Goal: Obtain resource: Download file/media

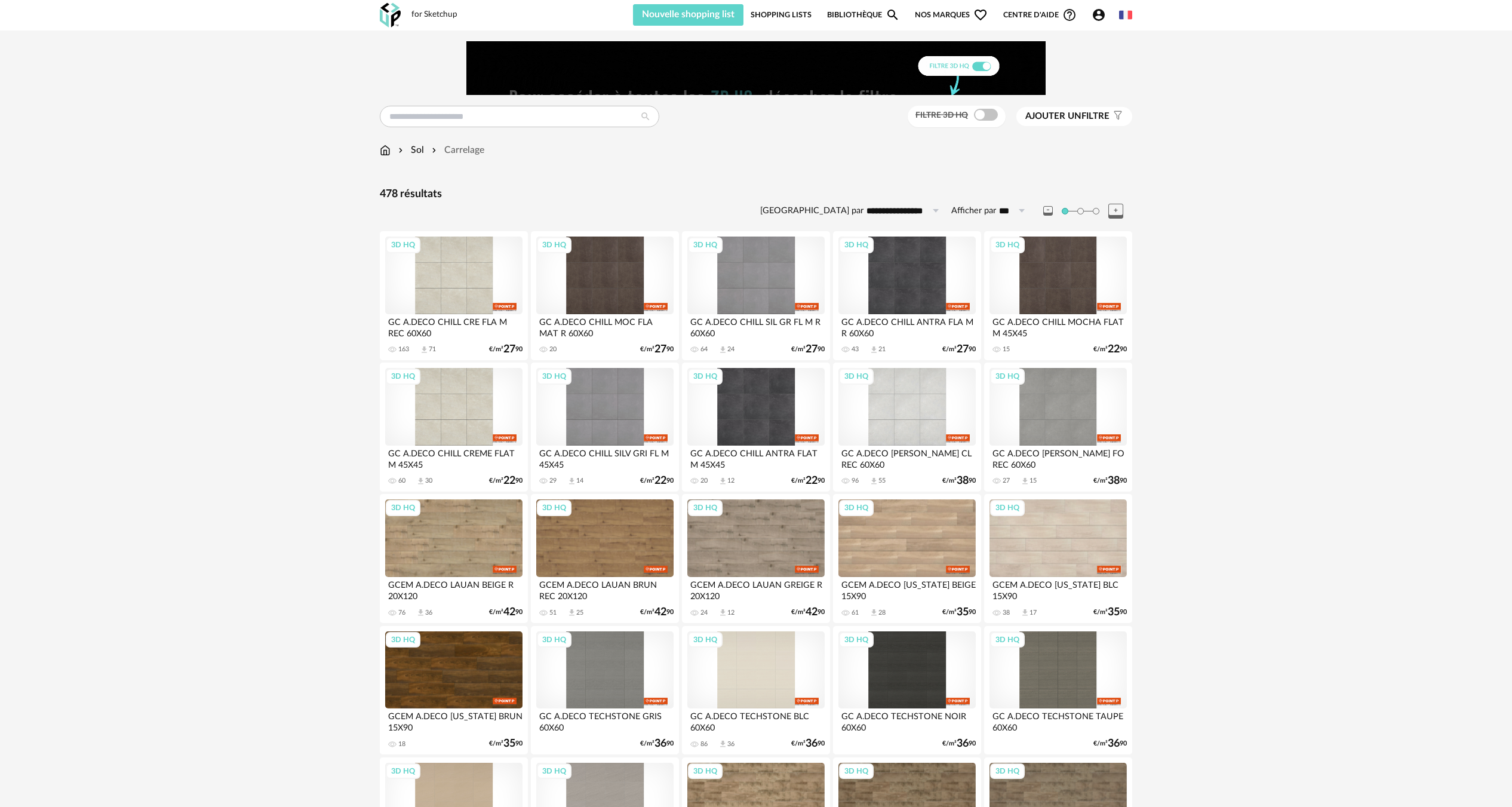
click at [1095, 212] on span at bounding box center [1096, 211] width 7 height 7
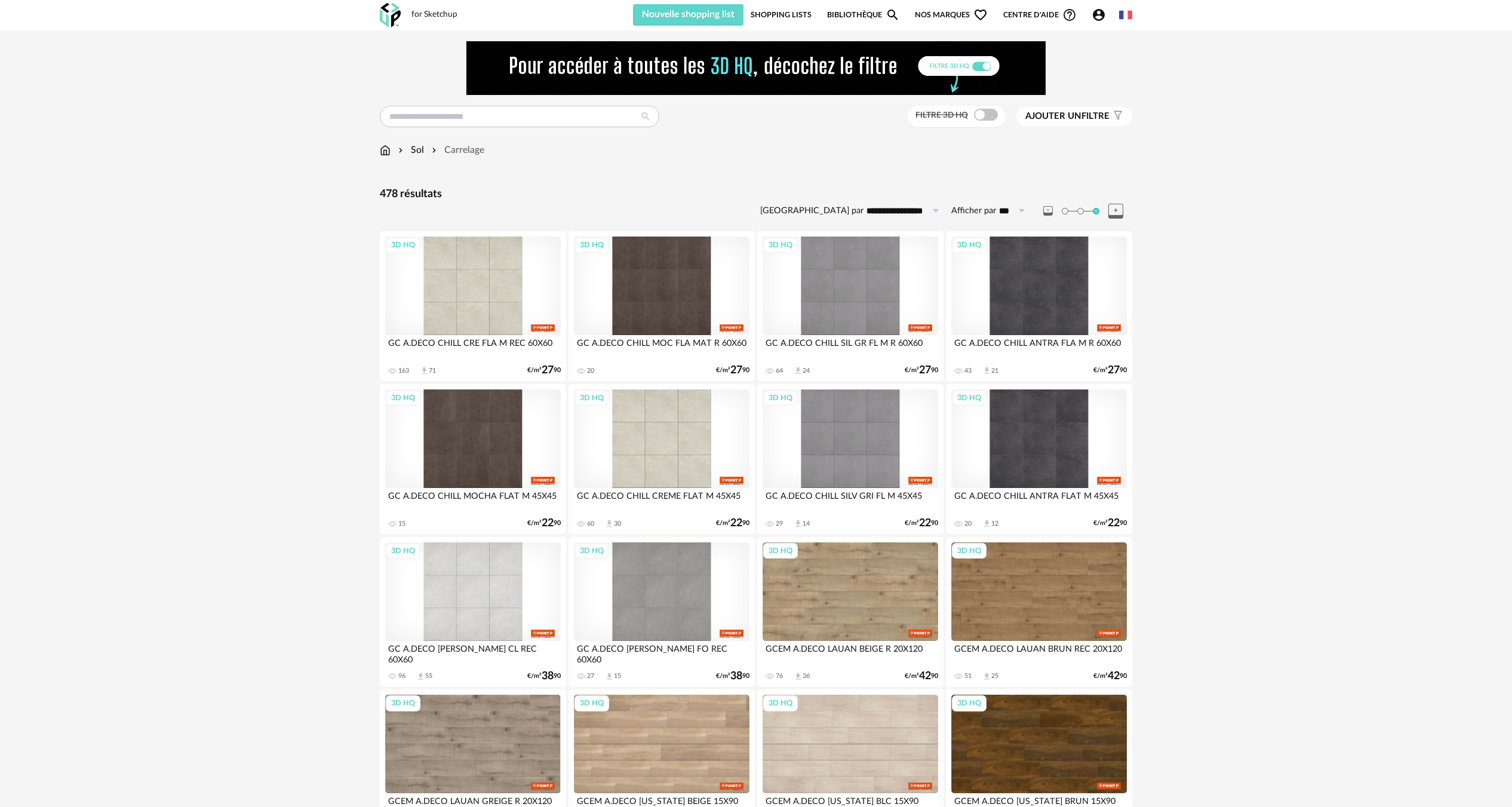
click at [963, 211] on label "Afficher par" at bounding box center [973, 211] width 45 height 11
click at [996, 211] on input "***" at bounding box center [1014, 211] width 36 height 19
click at [1015, 322] on span "500" at bounding box center [1017, 323] width 18 height 11
type input "***"
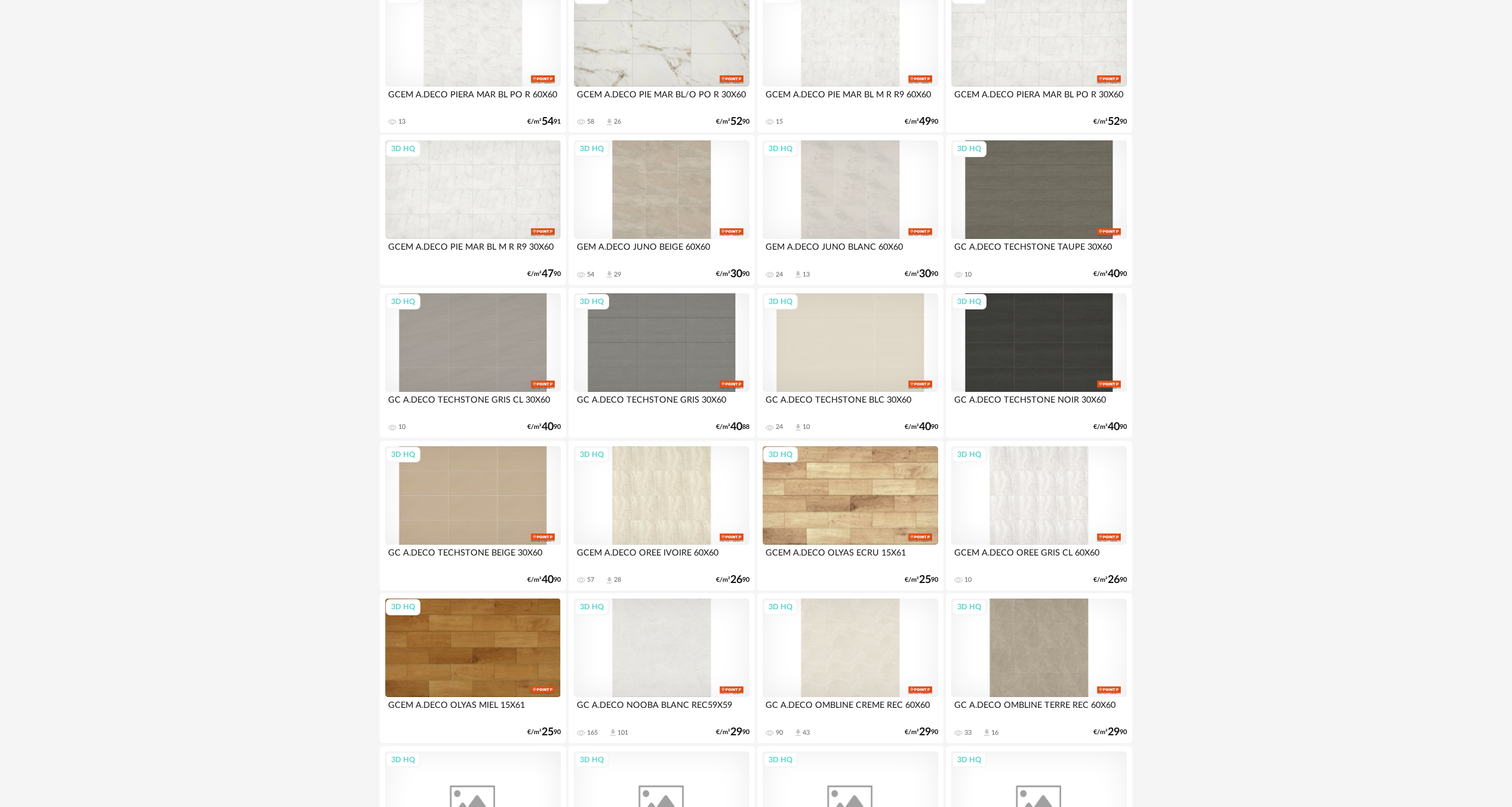
scroll to position [1493, 0]
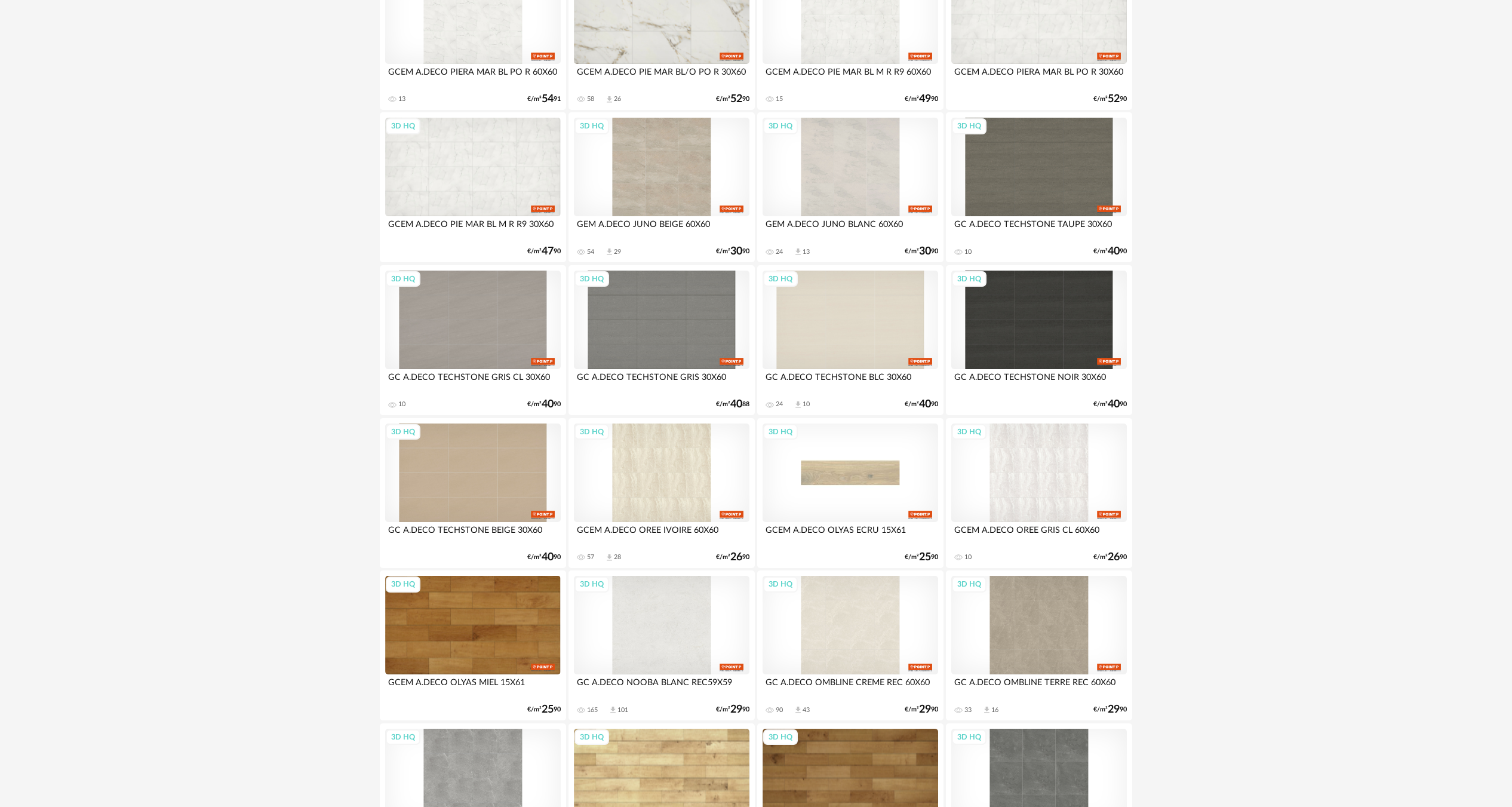
click at [874, 479] on div "3D HQ" at bounding box center [850, 473] width 176 height 98
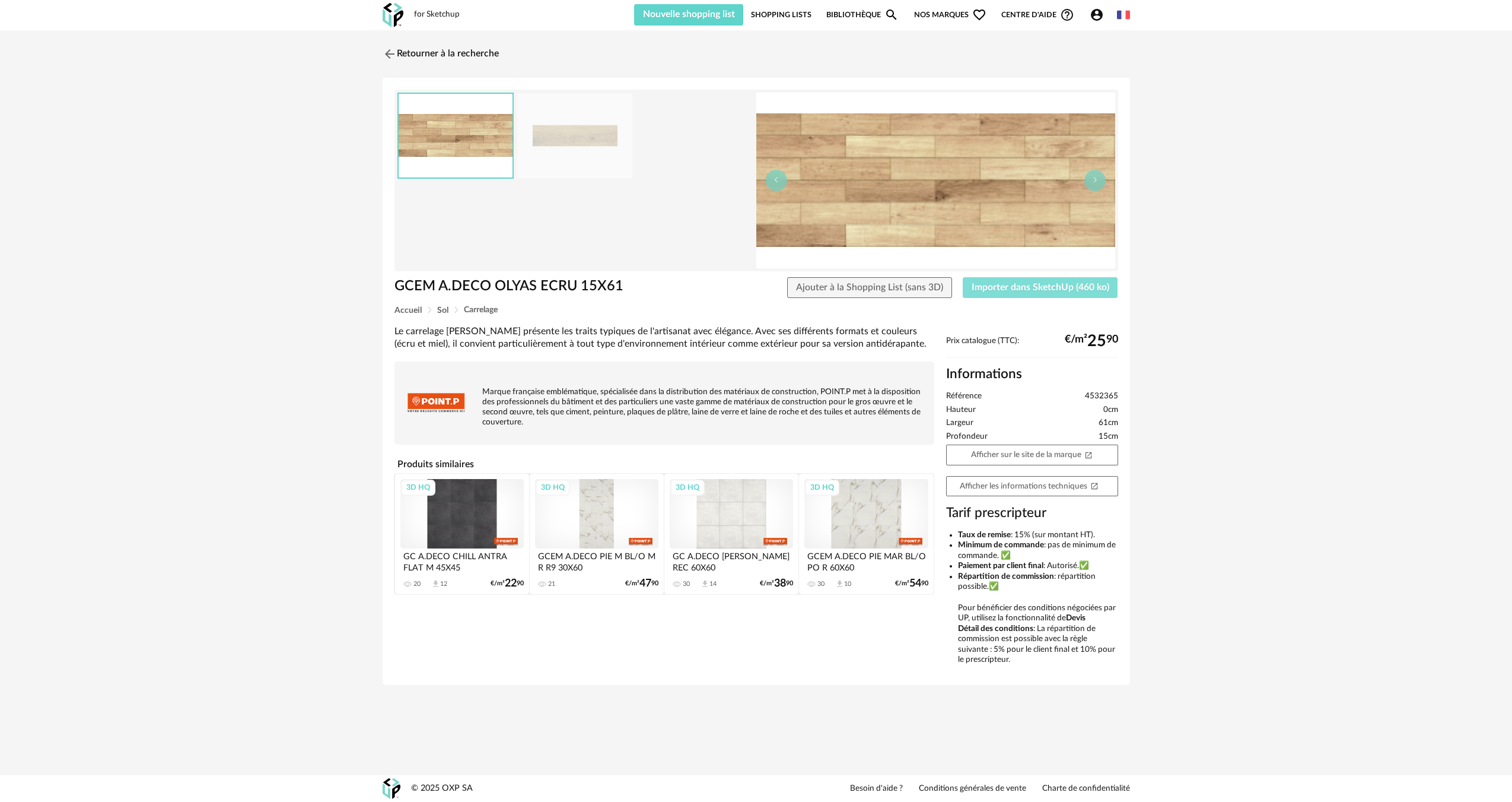
click at [989, 293] on button "Importer dans SketchUp (460 ko)" at bounding box center [1041, 288] width 156 height 21
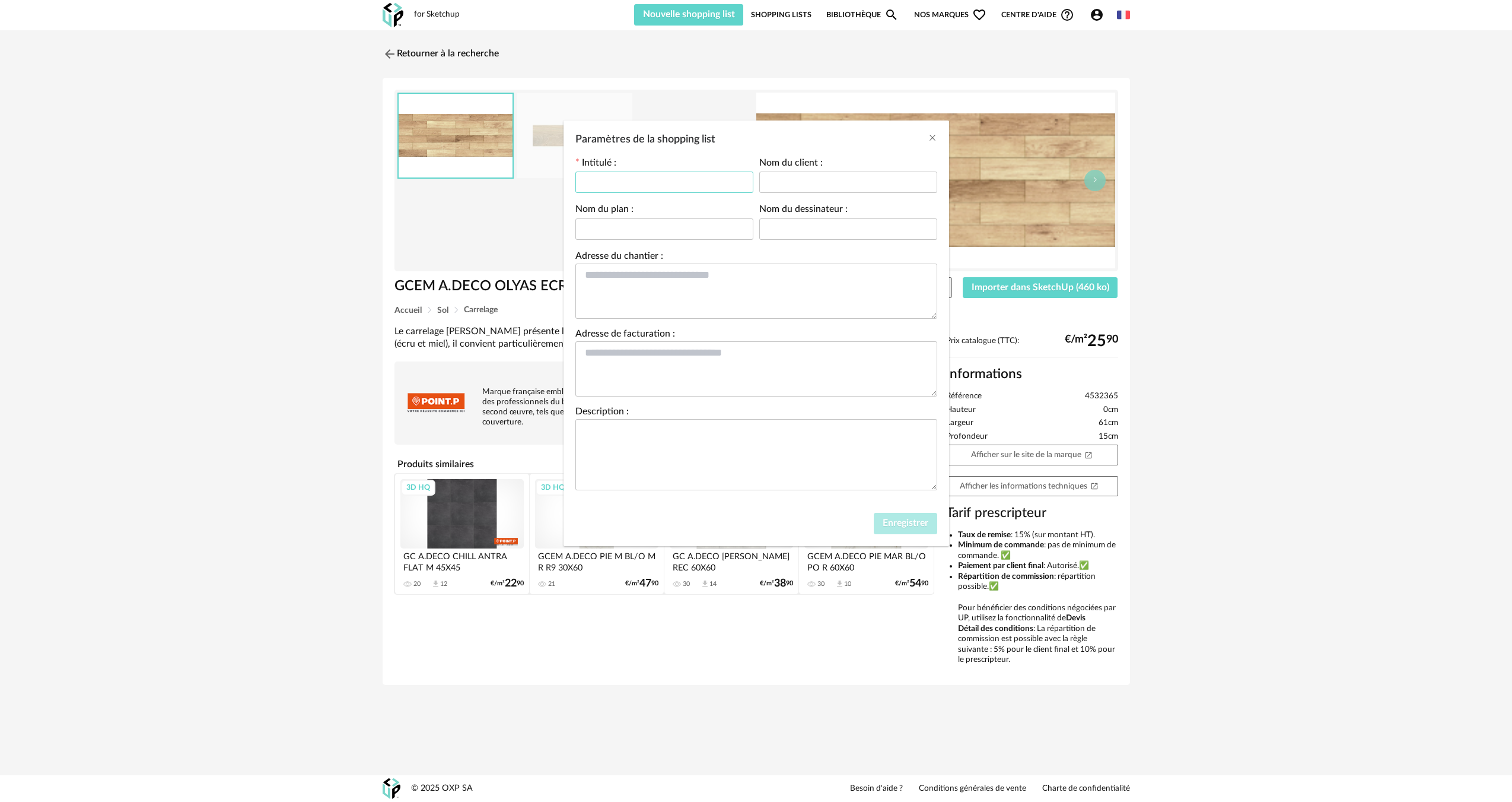
click at [740, 191] on input "Paramètres de la shopping list" at bounding box center [665, 182] width 178 height 21
type input "**********"
click at [922, 527] on span "Enregistrer" at bounding box center [905, 523] width 46 height 10
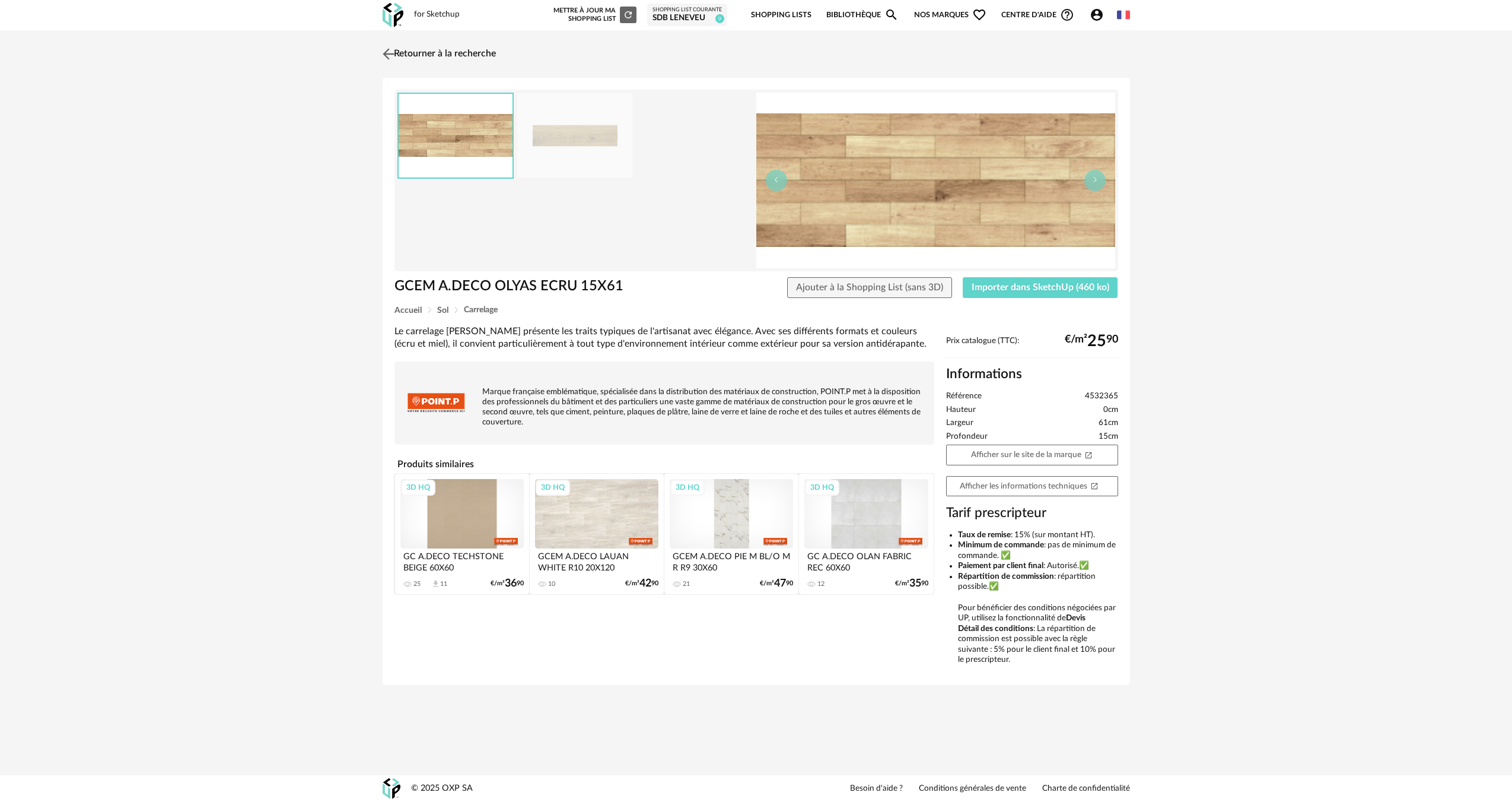
click at [396, 55] on img at bounding box center [388, 54] width 17 height 17
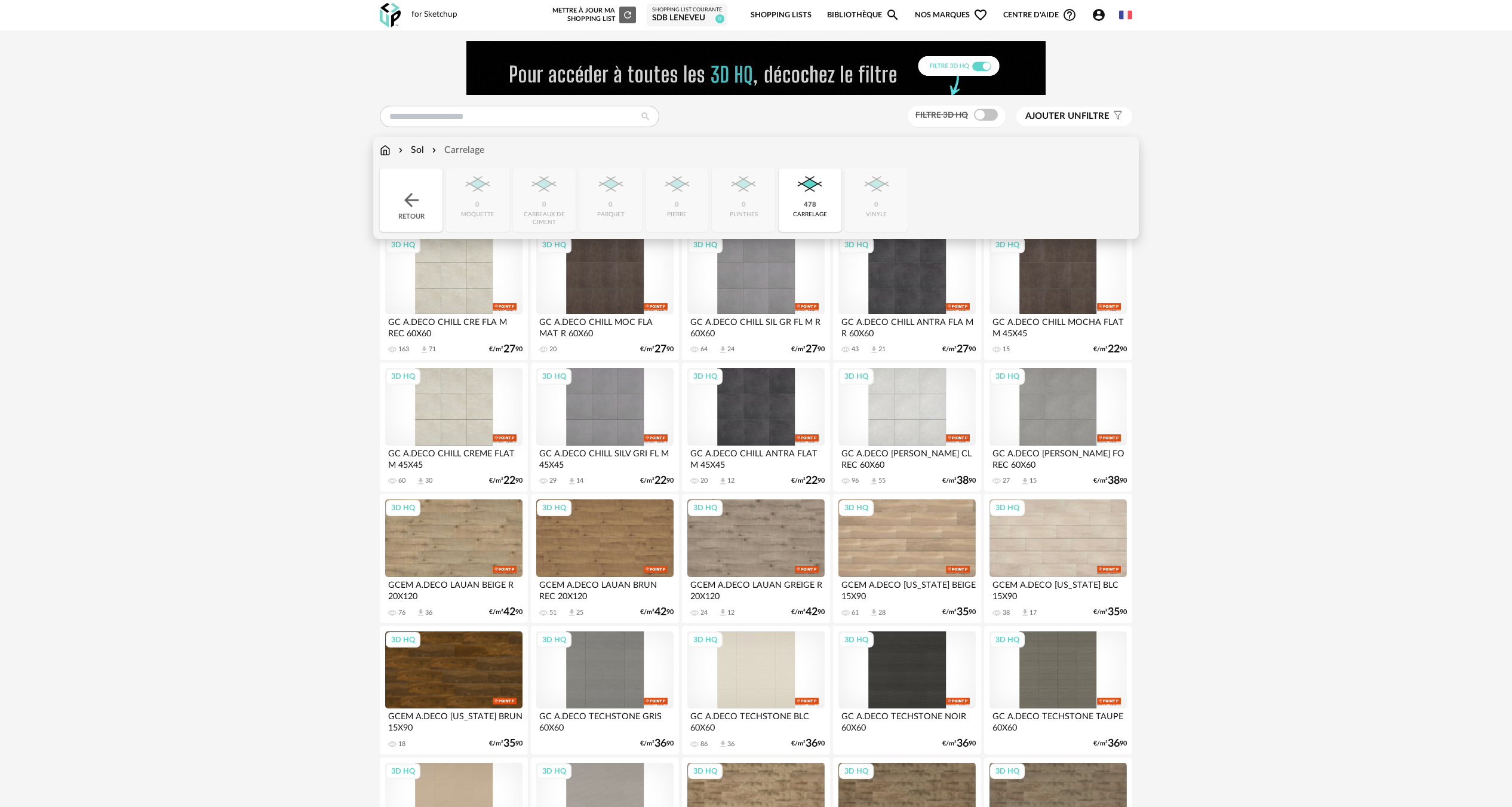
click at [390, 154] on div "Sol [GEOGRAPHIC_DATA]" at bounding box center [432, 150] width 104 height 14
click at [388, 155] on img at bounding box center [385, 150] width 11 height 14
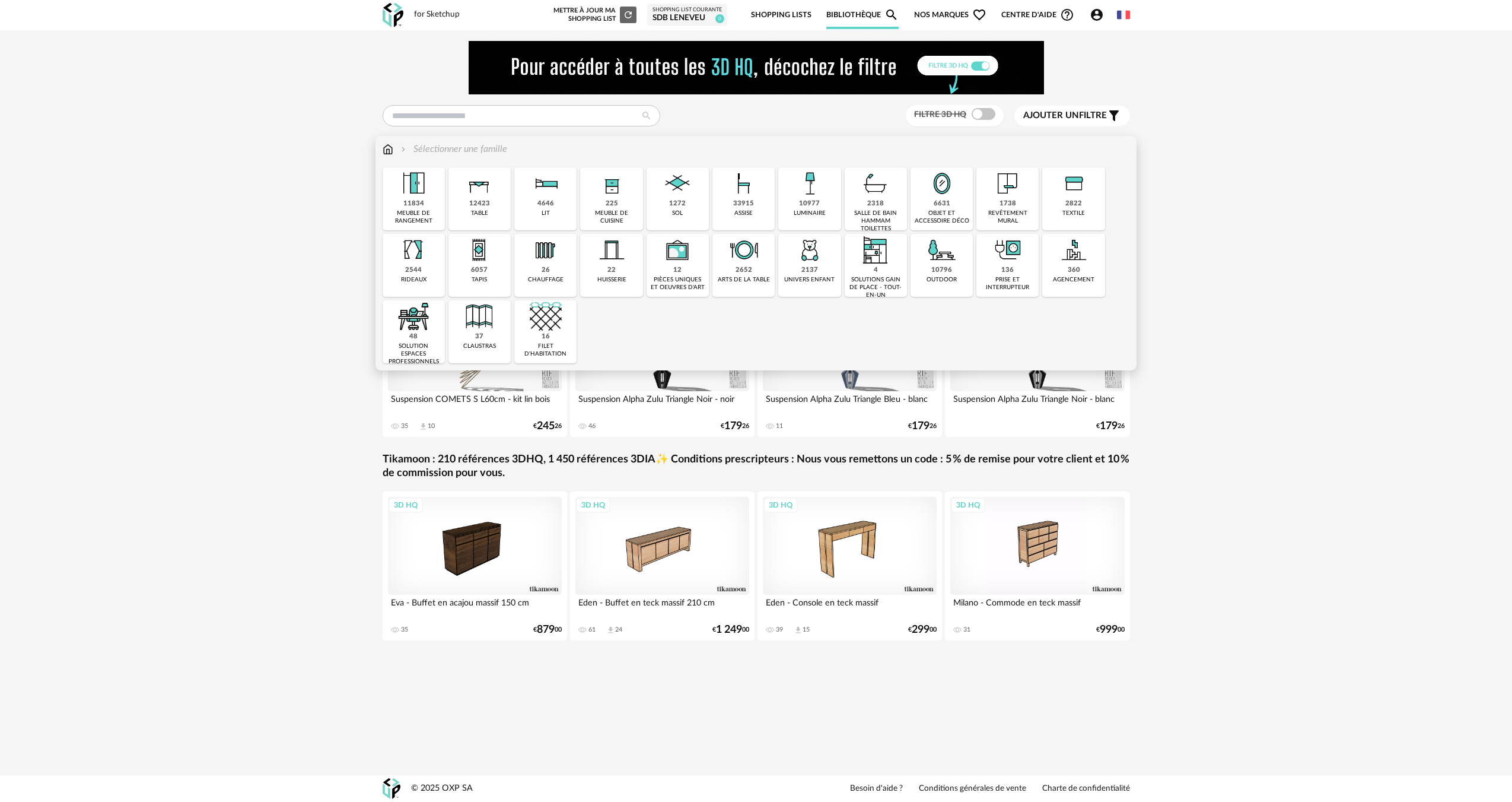
click at [1031, 213] on div "revêtement mural" at bounding box center [1008, 217] width 55 height 16
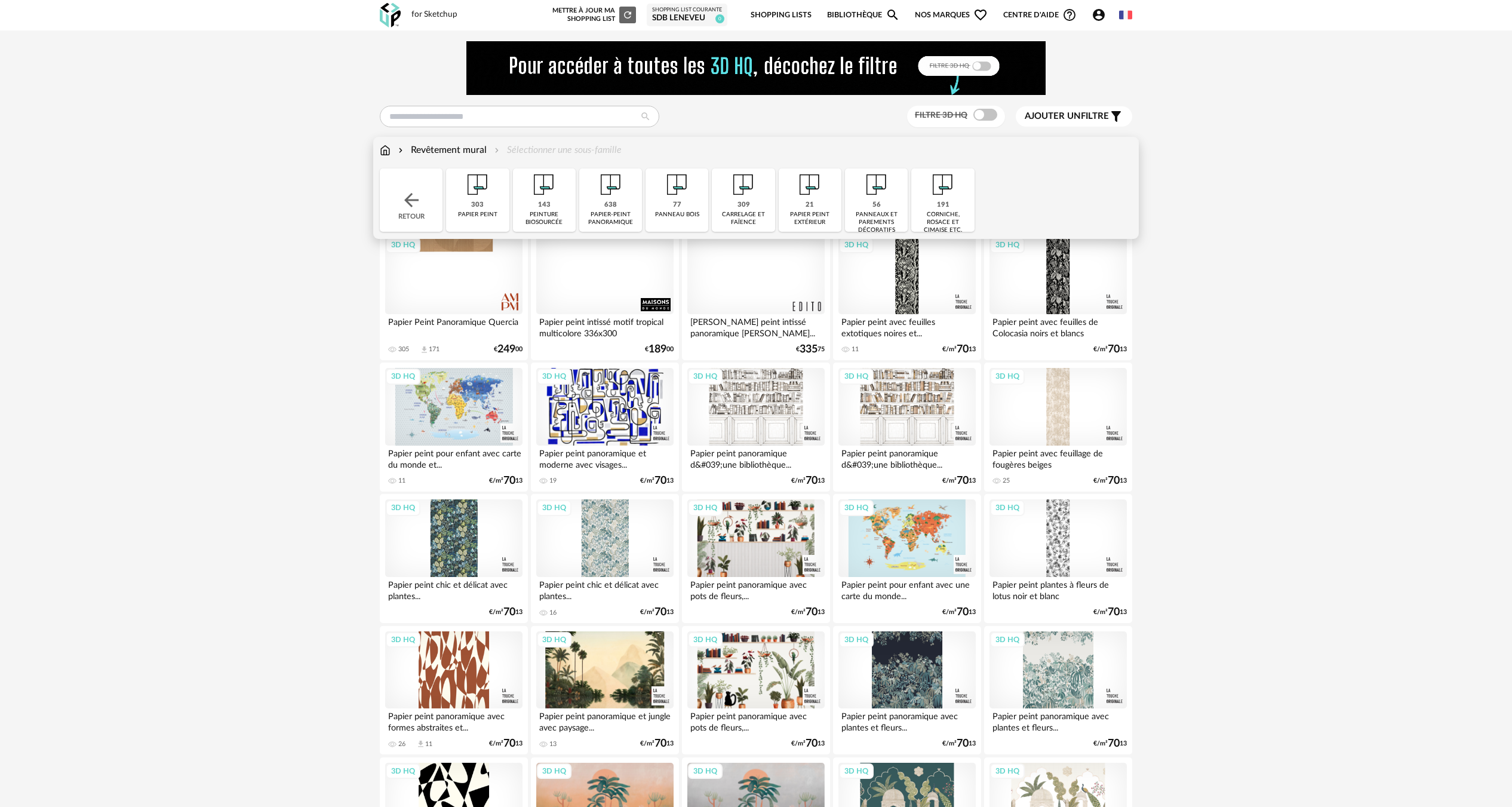
click at [738, 205] on div "309" at bounding box center [743, 205] width 13 height 9
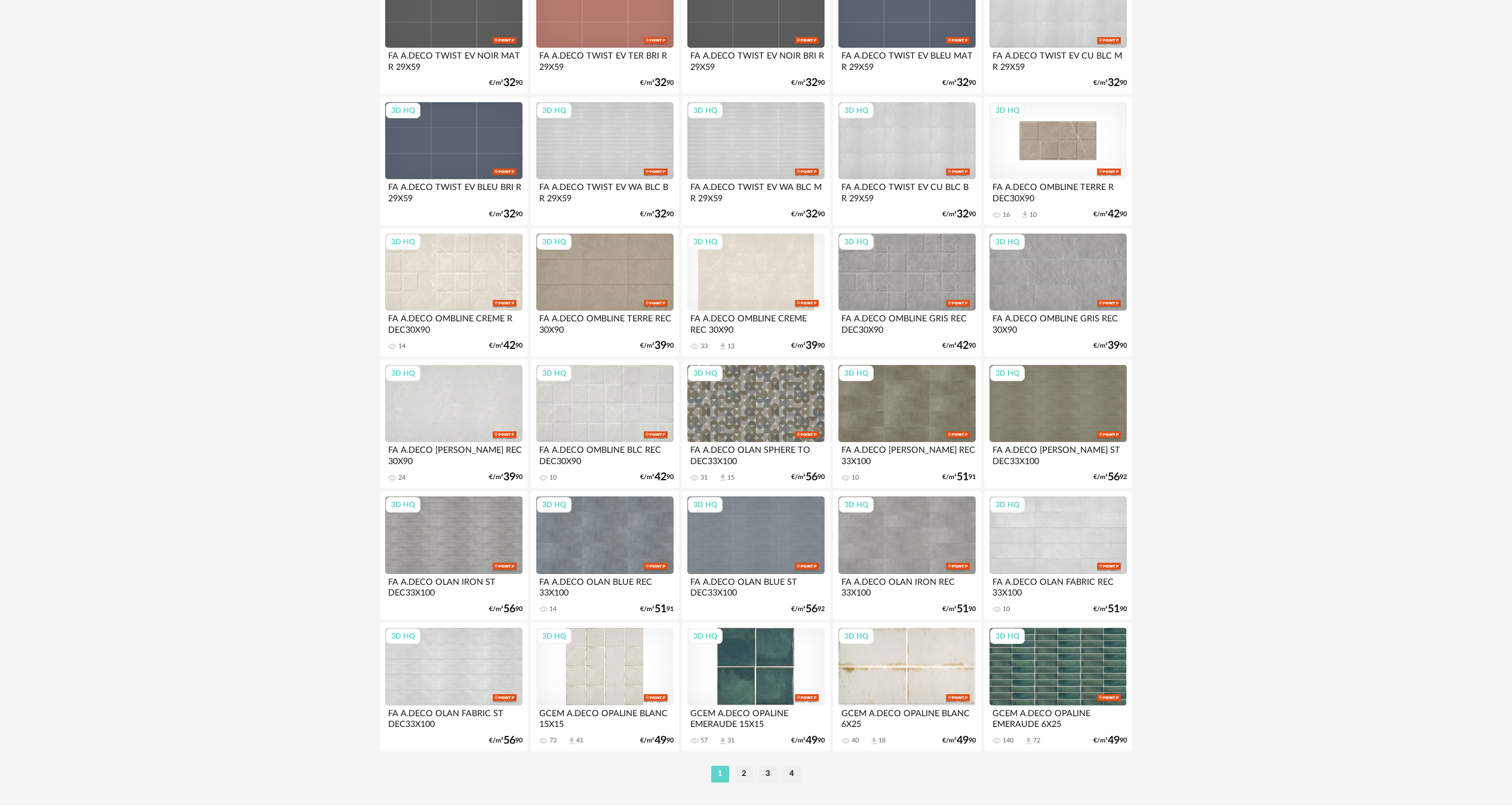
scroll to position [2132, 0]
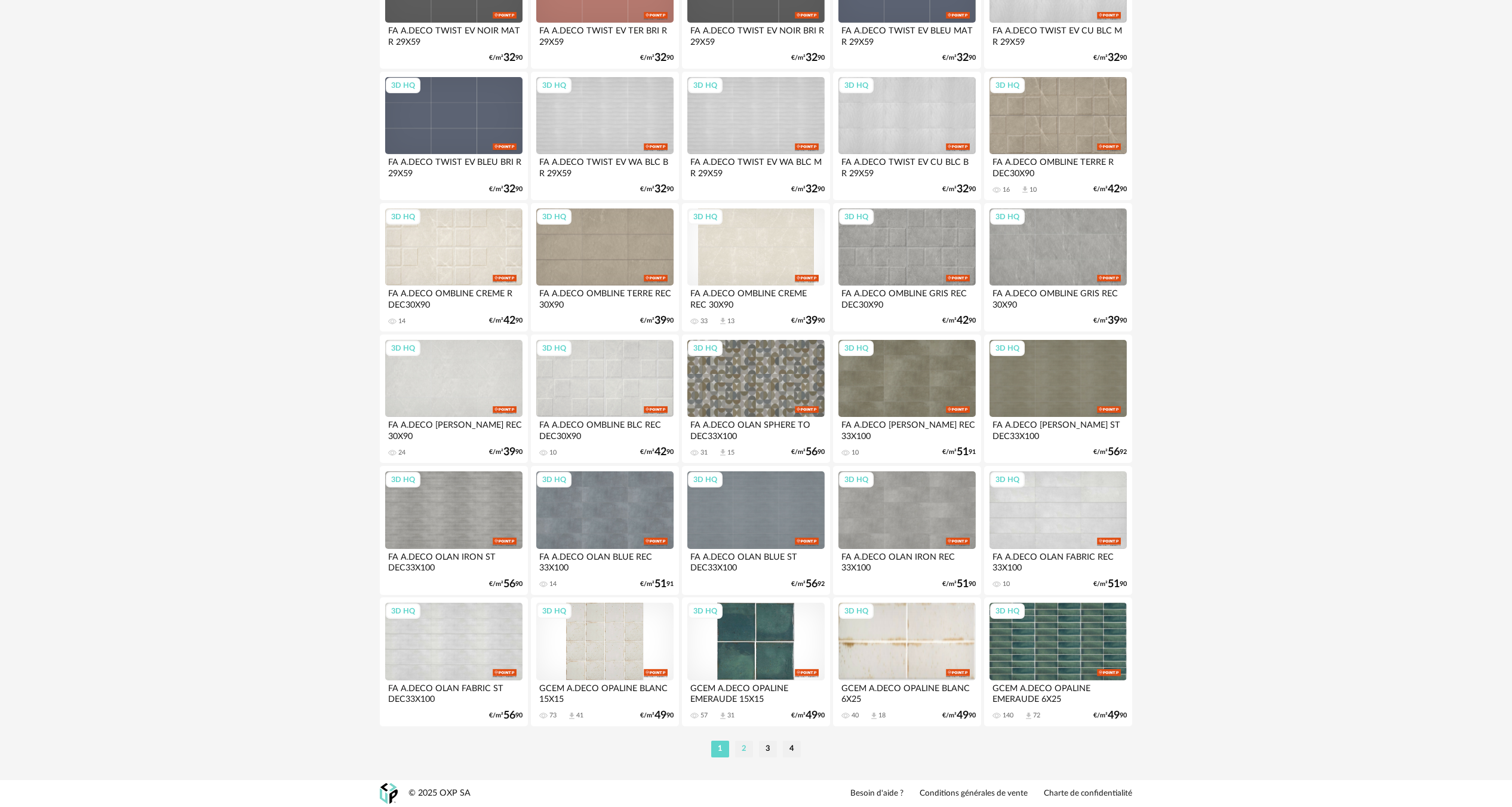
click at [746, 751] on li "2" at bounding box center [744, 749] width 18 height 17
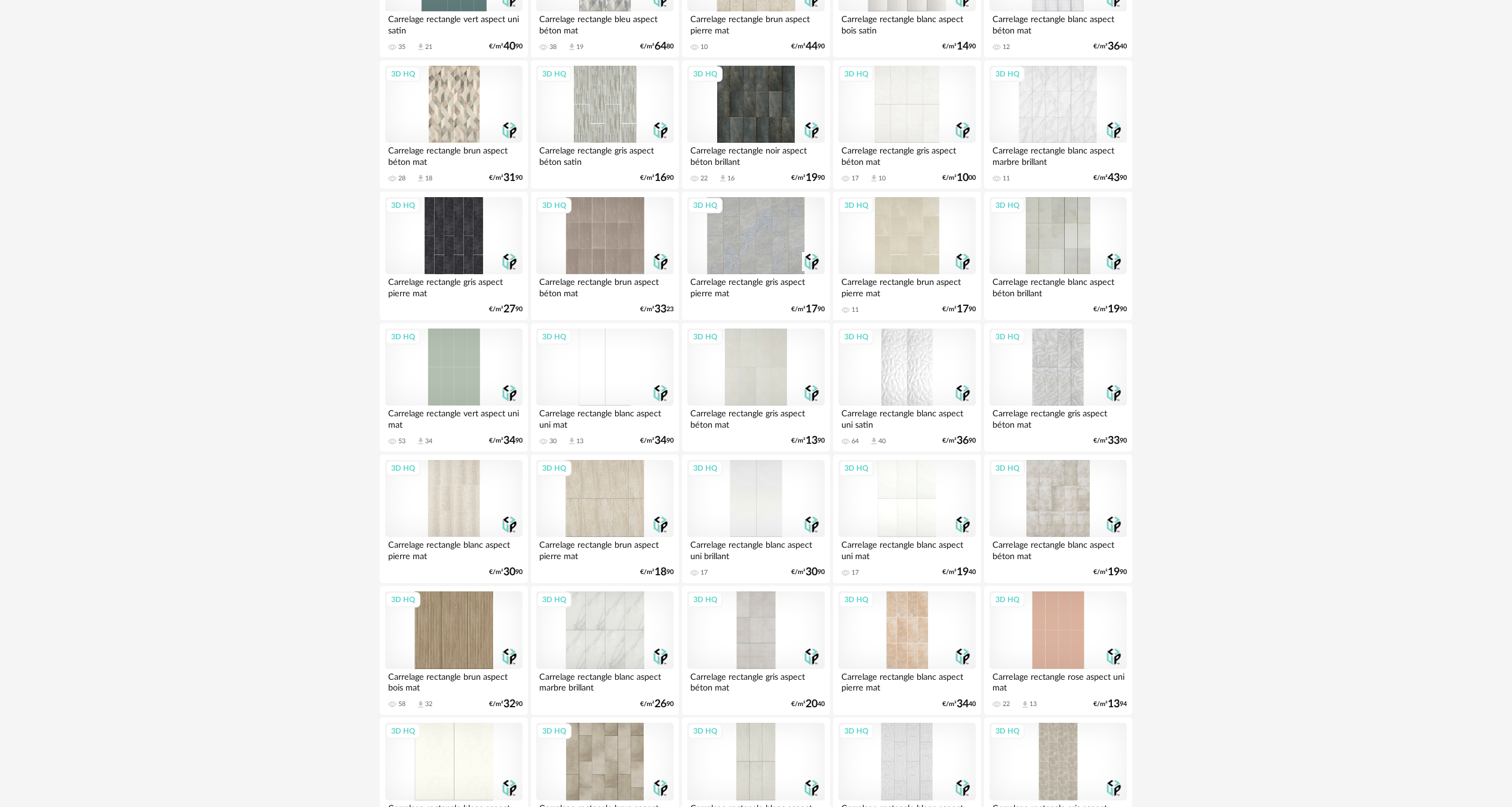
scroll to position [2132, 0]
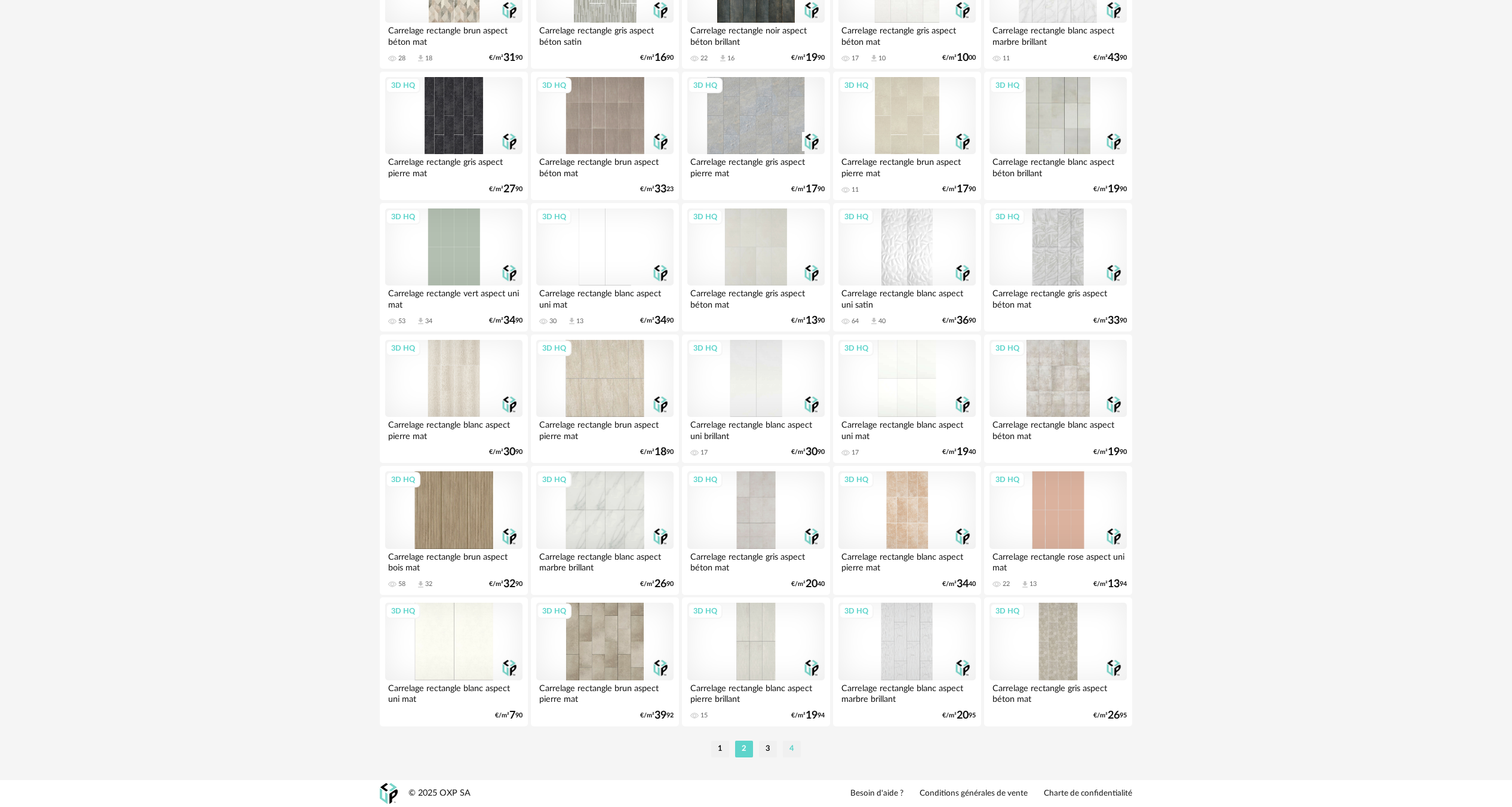
click at [784, 748] on li "4" at bounding box center [792, 749] width 18 height 17
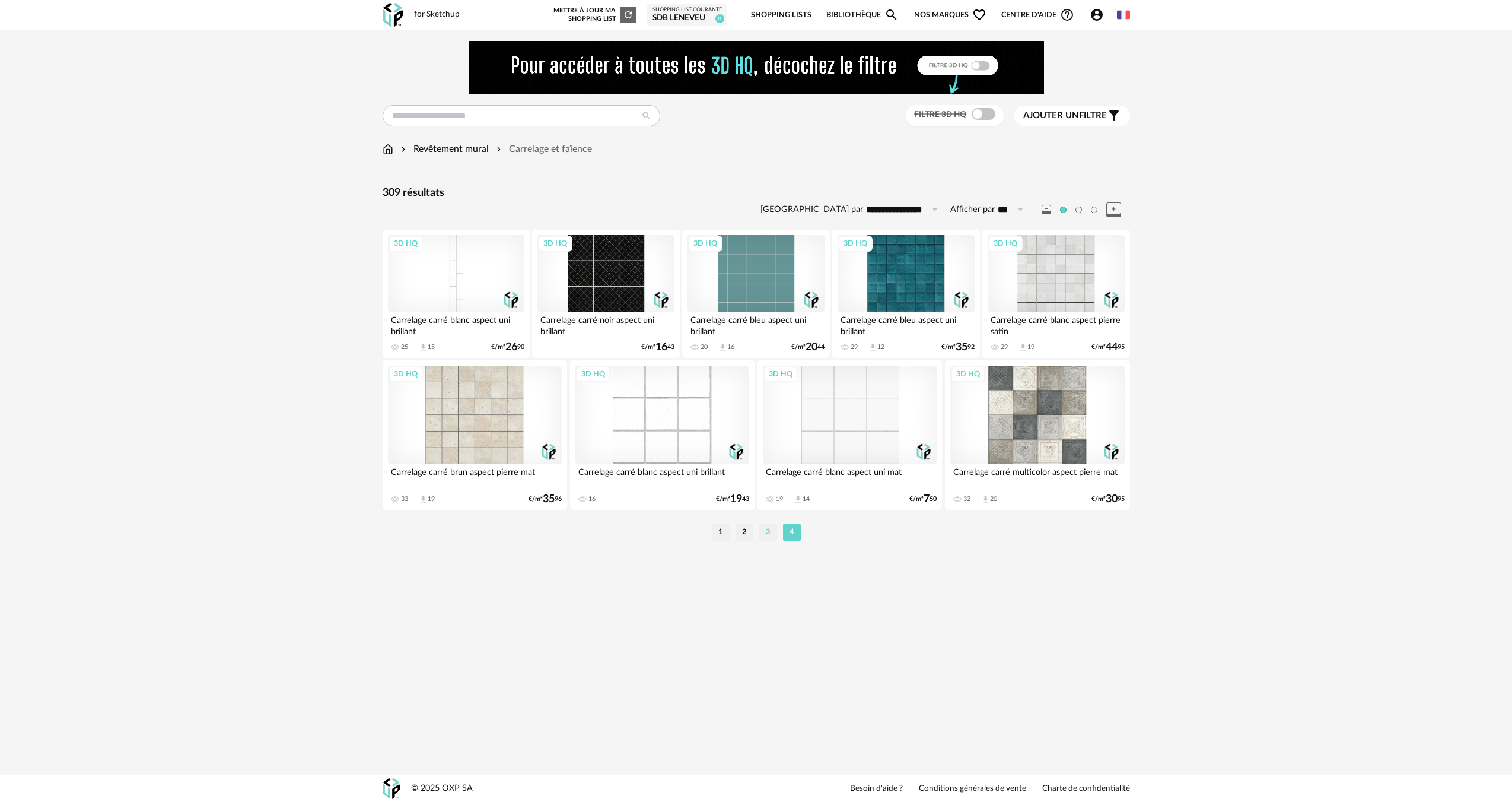
click at [766, 531] on li "3" at bounding box center [768, 532] width 18 height 17
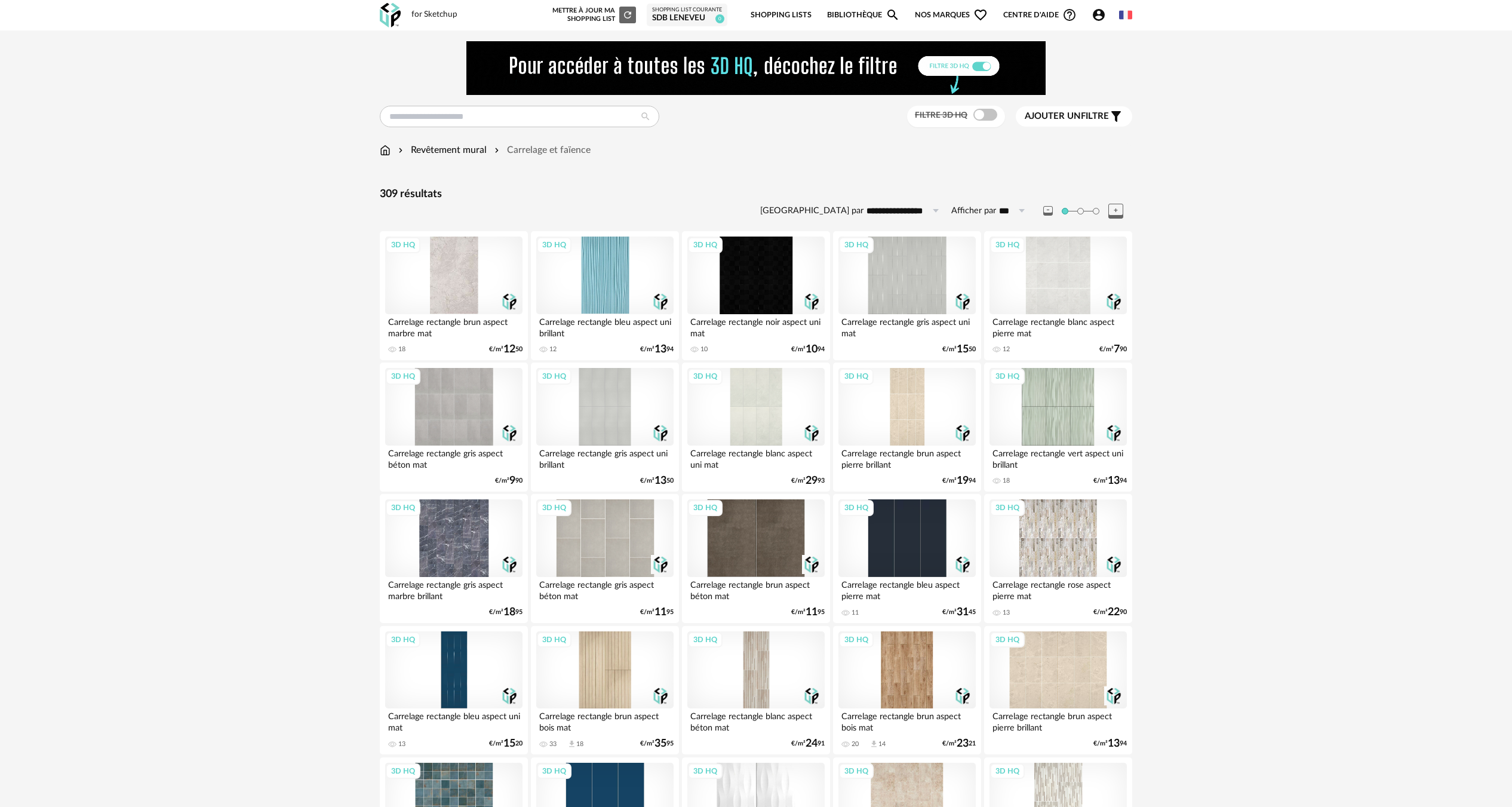
click at [1074, 662] on div "3D HQ" at bounding box center [1057, 670] width 137 height 77
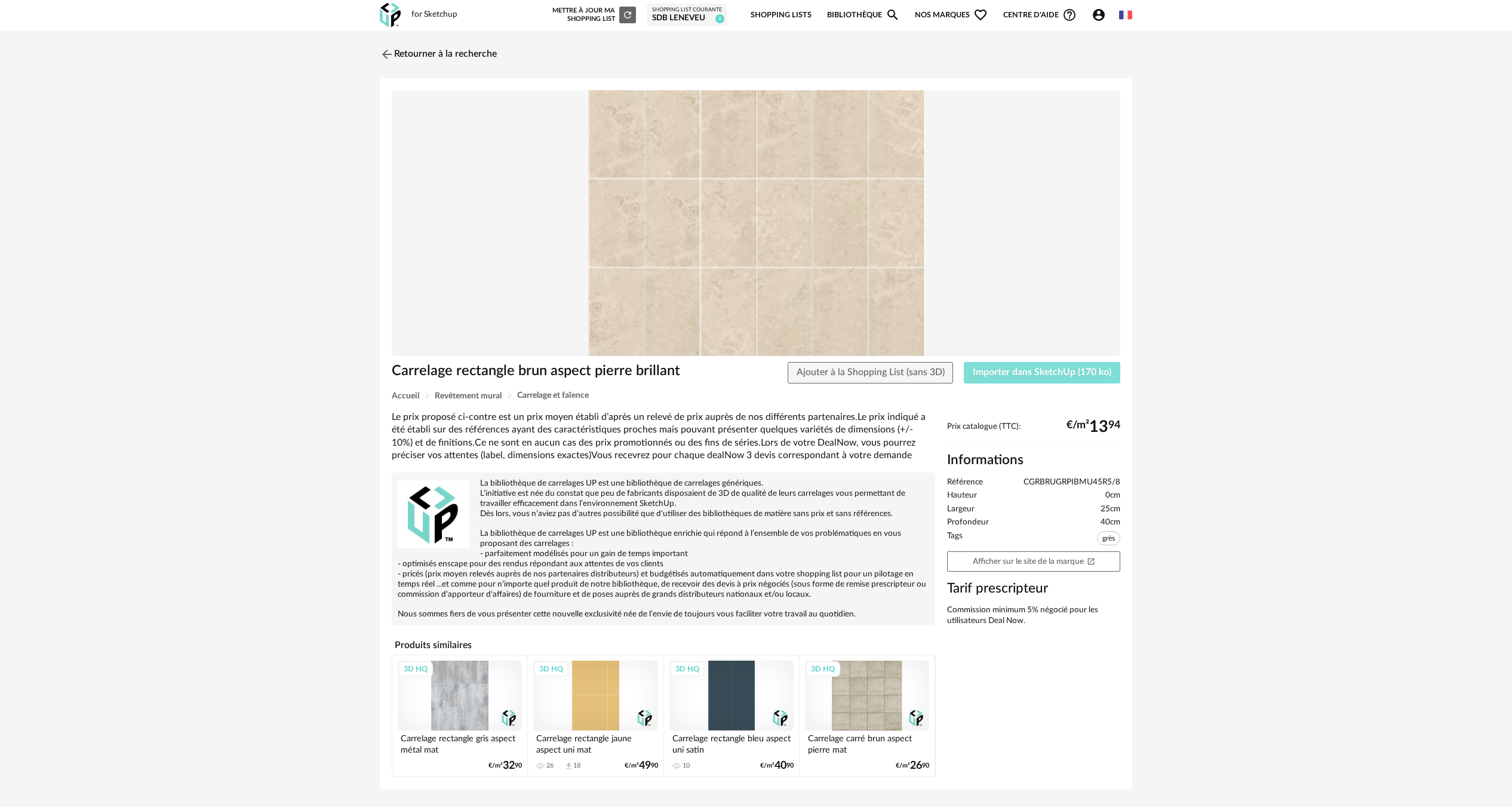
click at [1020, 379] on button "Importer dans SketchUp (170 ko)" at bounding box center [1042, 373] width 157 height 22
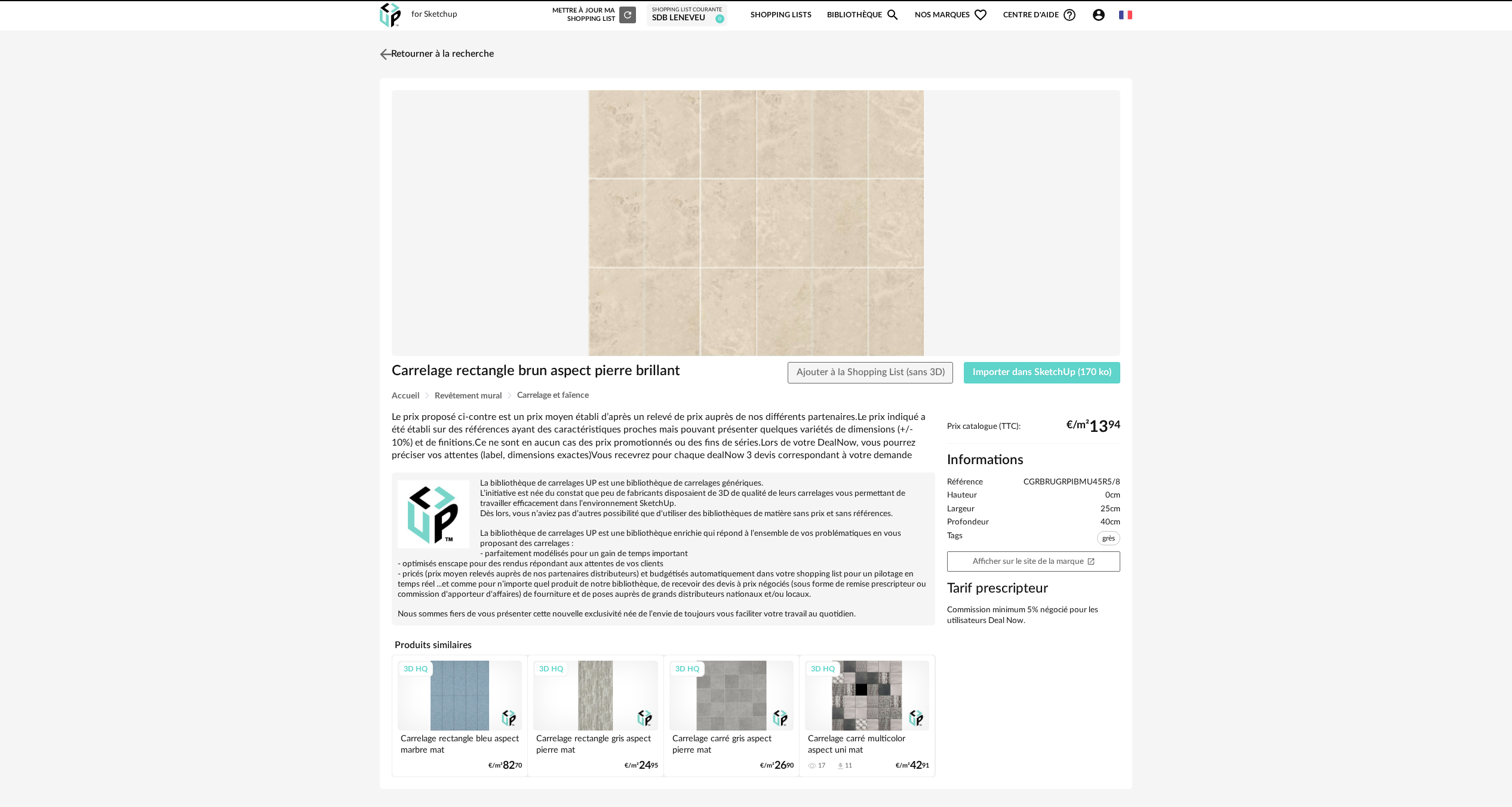
click at [430, 52] on link "Retourner à la recherche" at bounding box center [435, 55] width 117 height 26
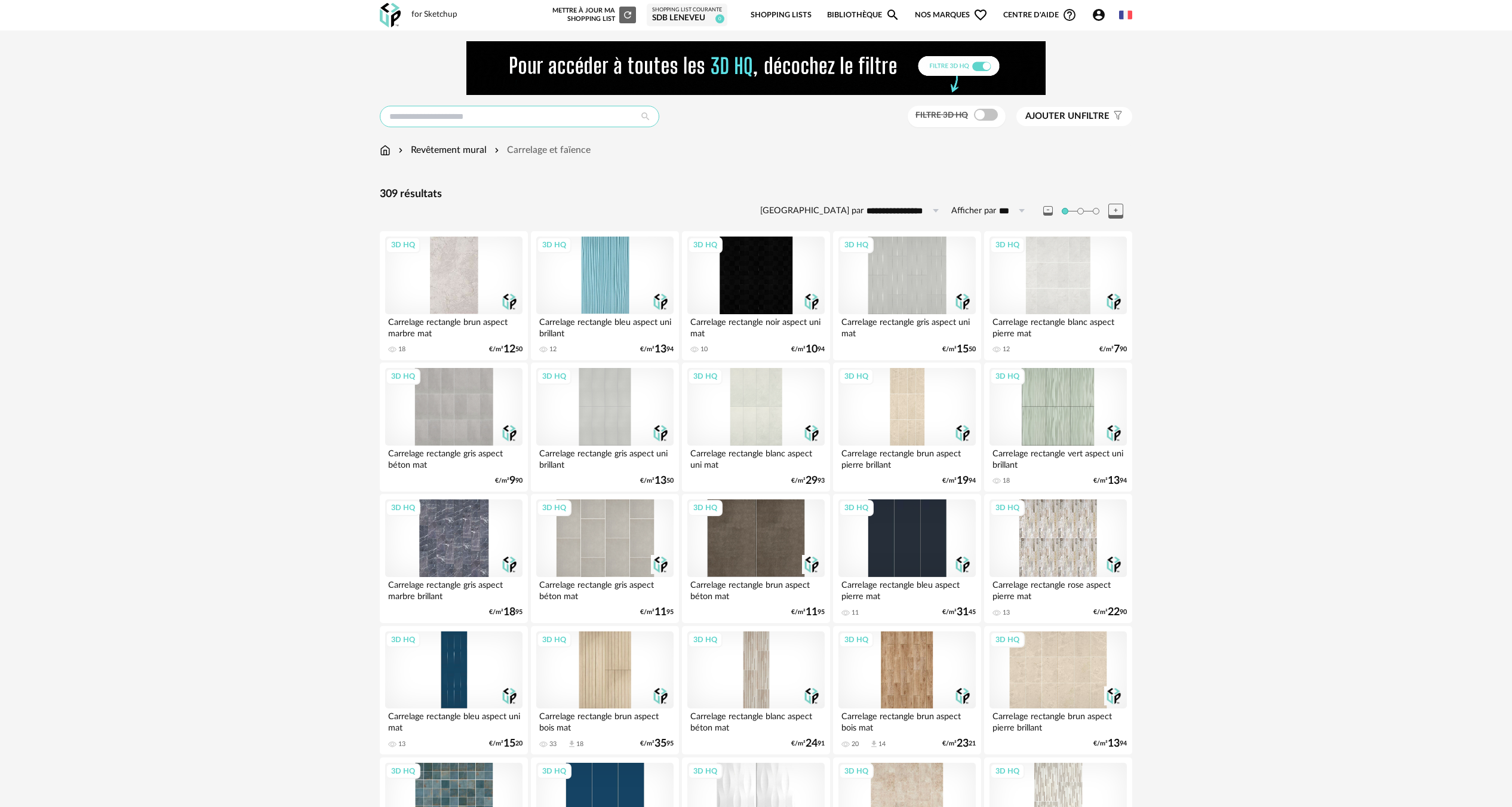
click at [534, 113] on input "text" at bounding box center [519, 116] width 279 height 22
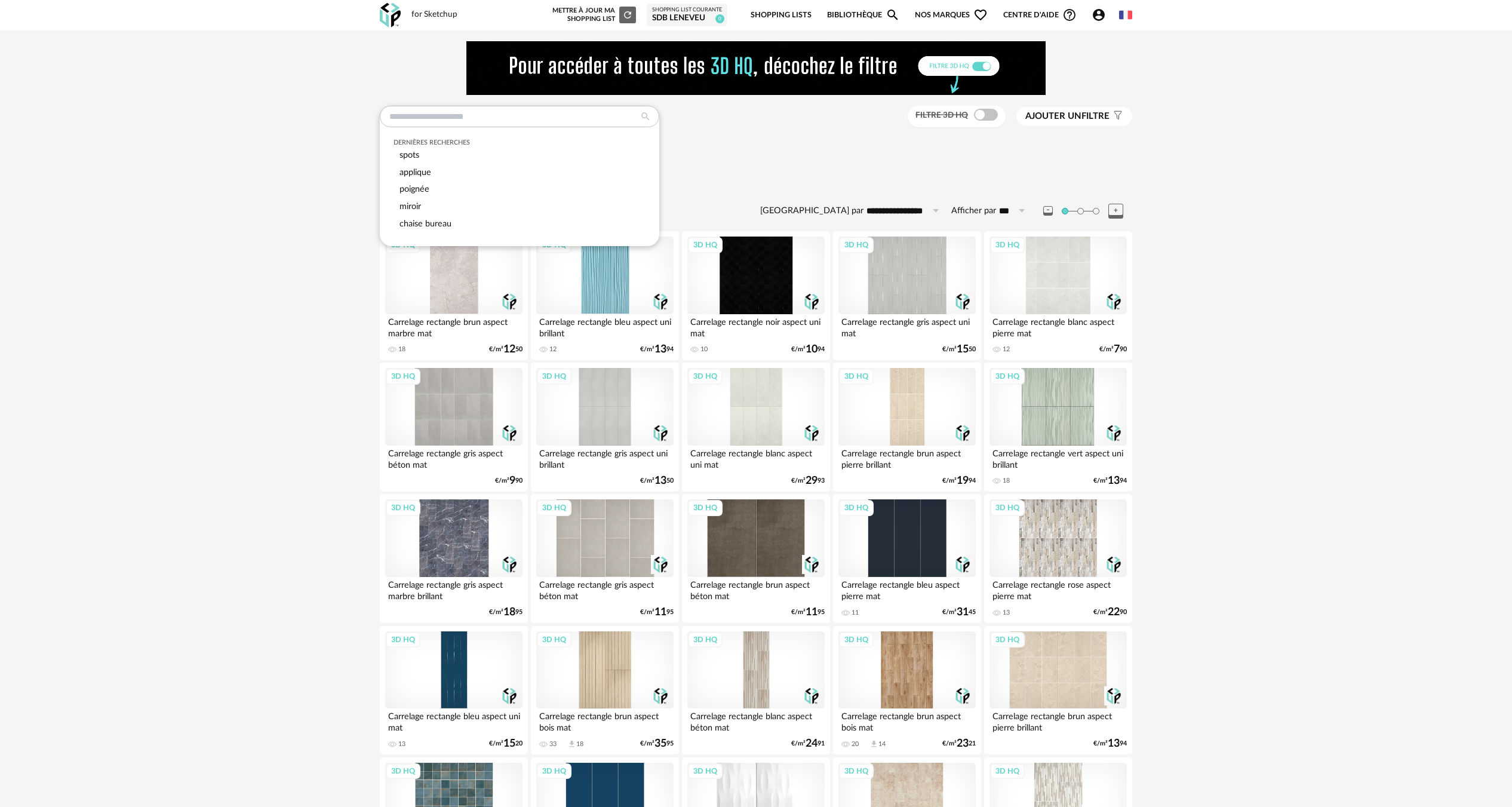
drag, startPoint x: 287, startPoint y: 182, endPoint x: 386, endPoint y: 170, distance: 99.7
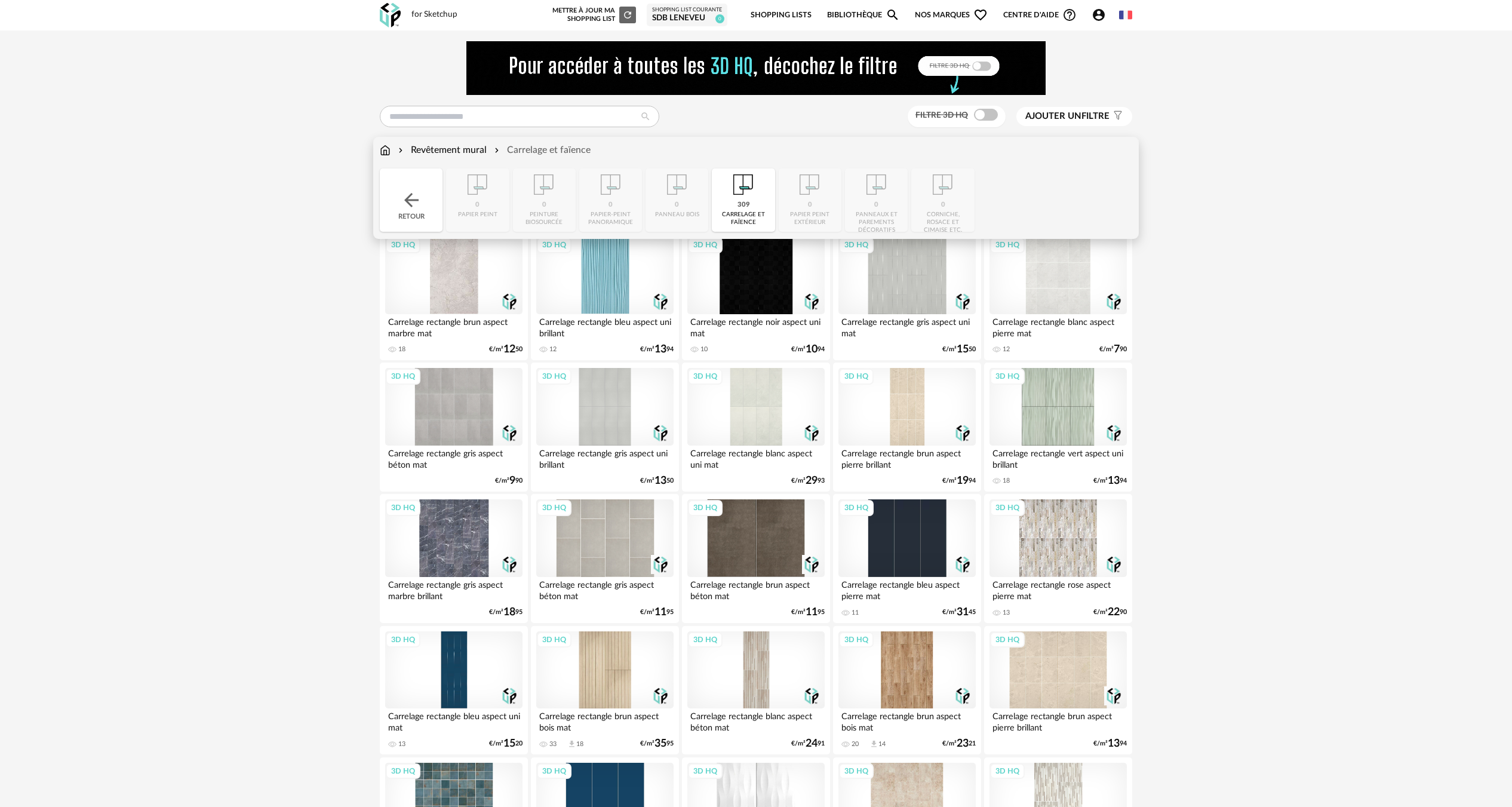
click at [385, 155] on img at bounding box center [385, 150] width 11 height 14
click at [387, 148] on img at bounding box center [385, 150] width 11 height 14
click at [405, 179] on div "Retour" at bounding box center [411, 200] width 63 height 64
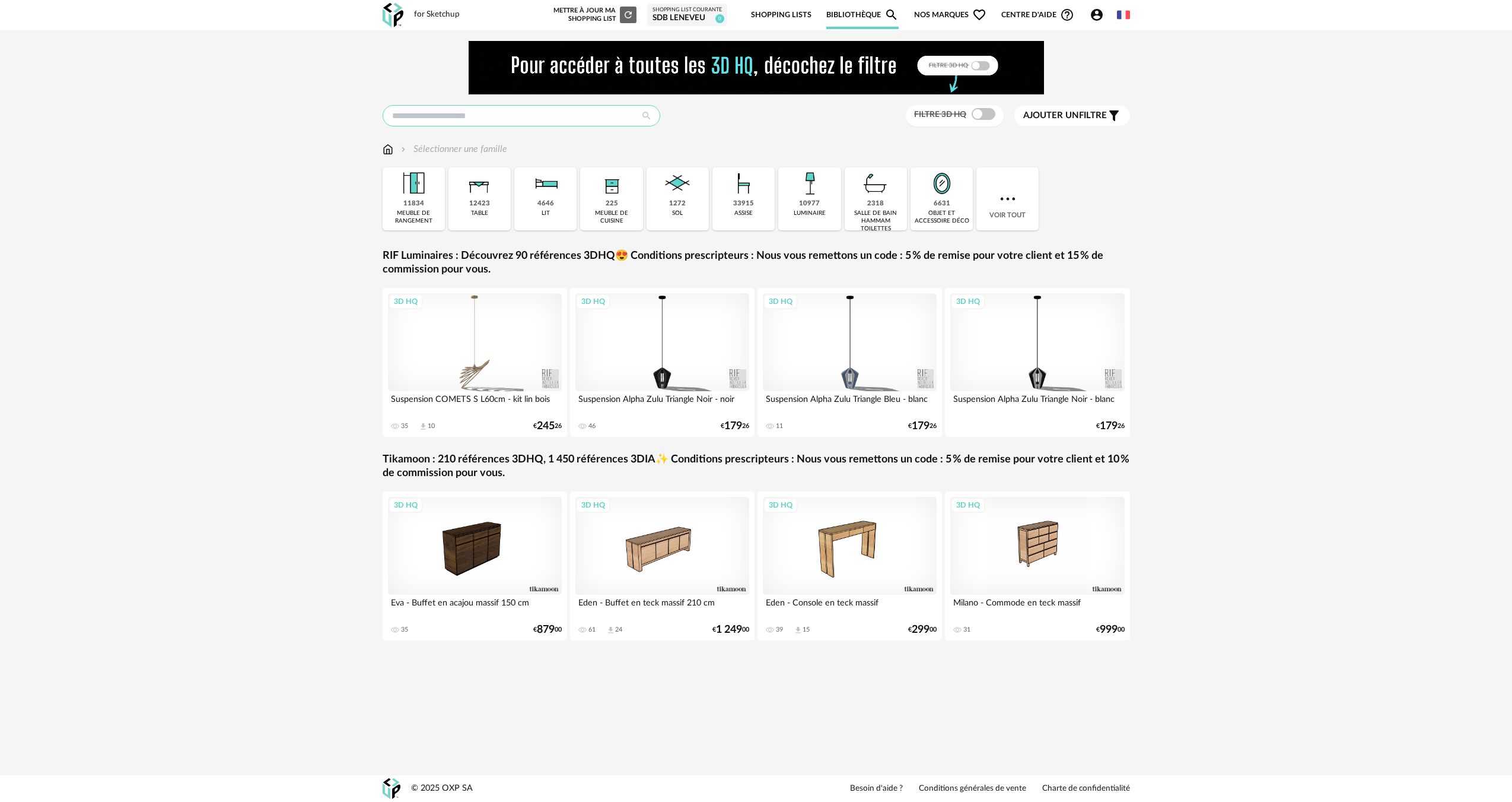
click at [455, 119] on input "text" at bounding box center [521, 116] width 278 height 21
type input "*********"
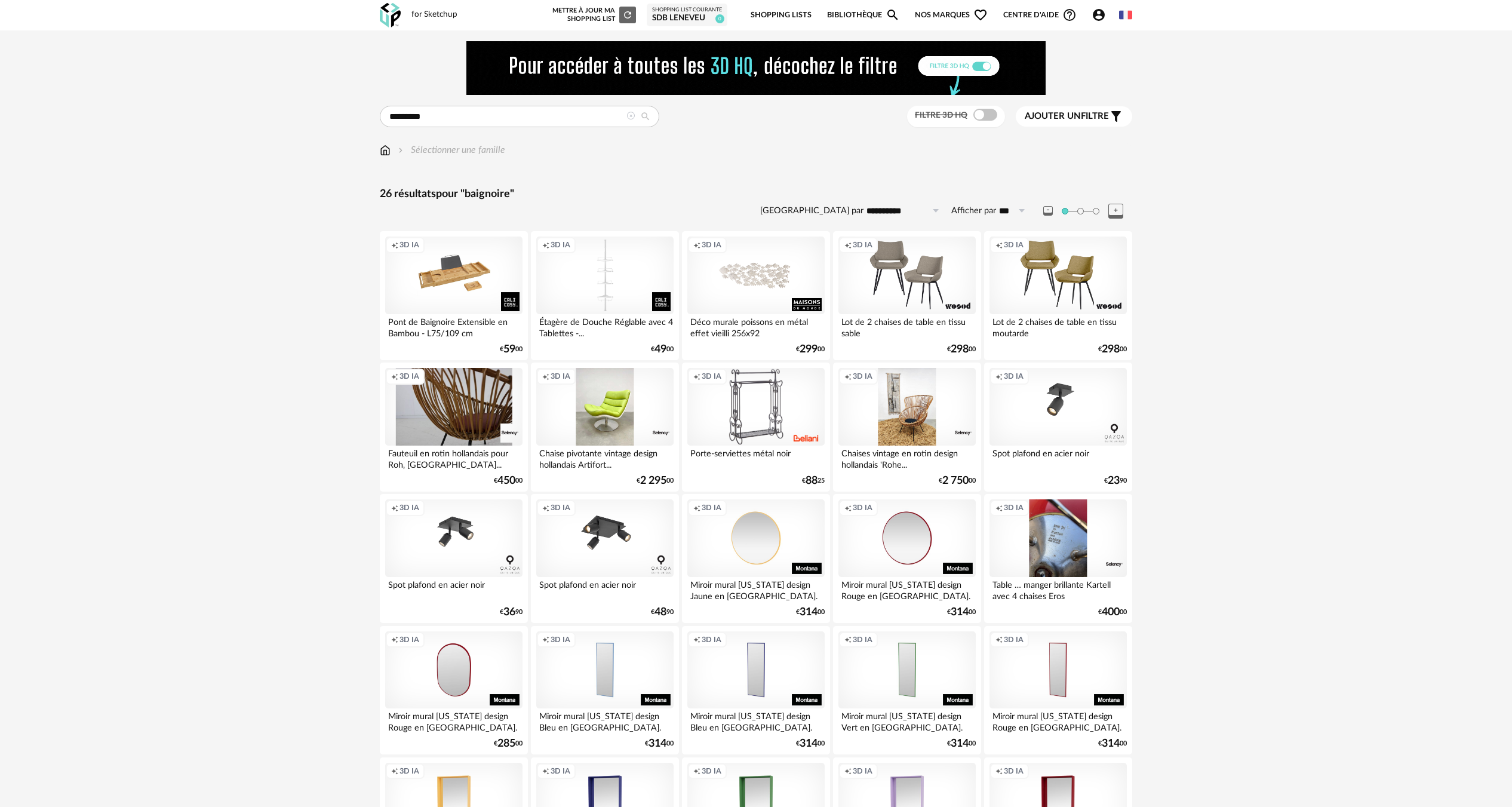
click at [990, 122] on div "Filtre 3D HQ" at bounding box center [956, 116] width 98 height 22
click at [990, 119] on span at bounding box center [985, 115] width 24 height 12
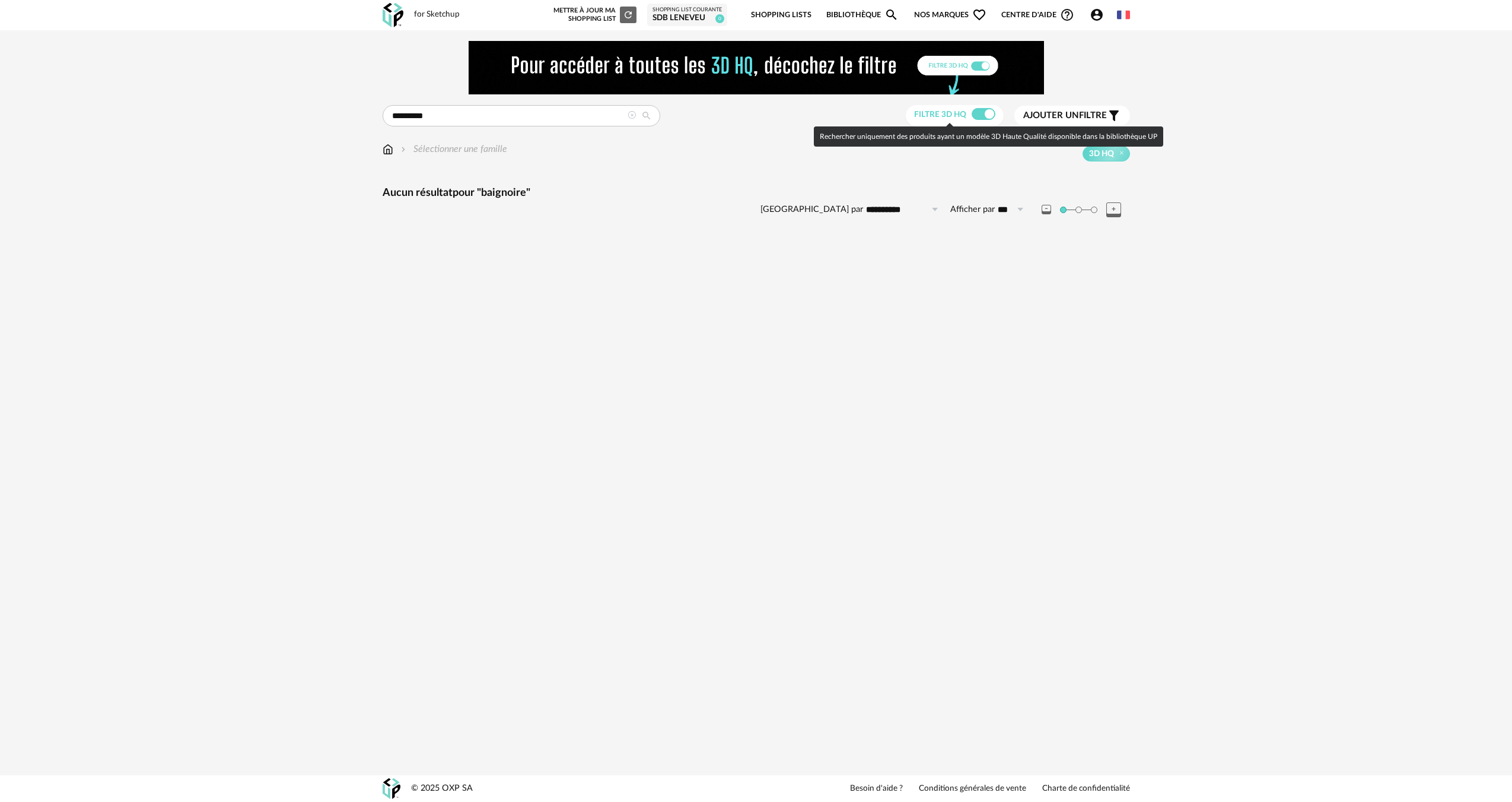
click at [965, 118] on span "Filtre 3D HQ" at bounding box center [940, 114] width 52 height 8
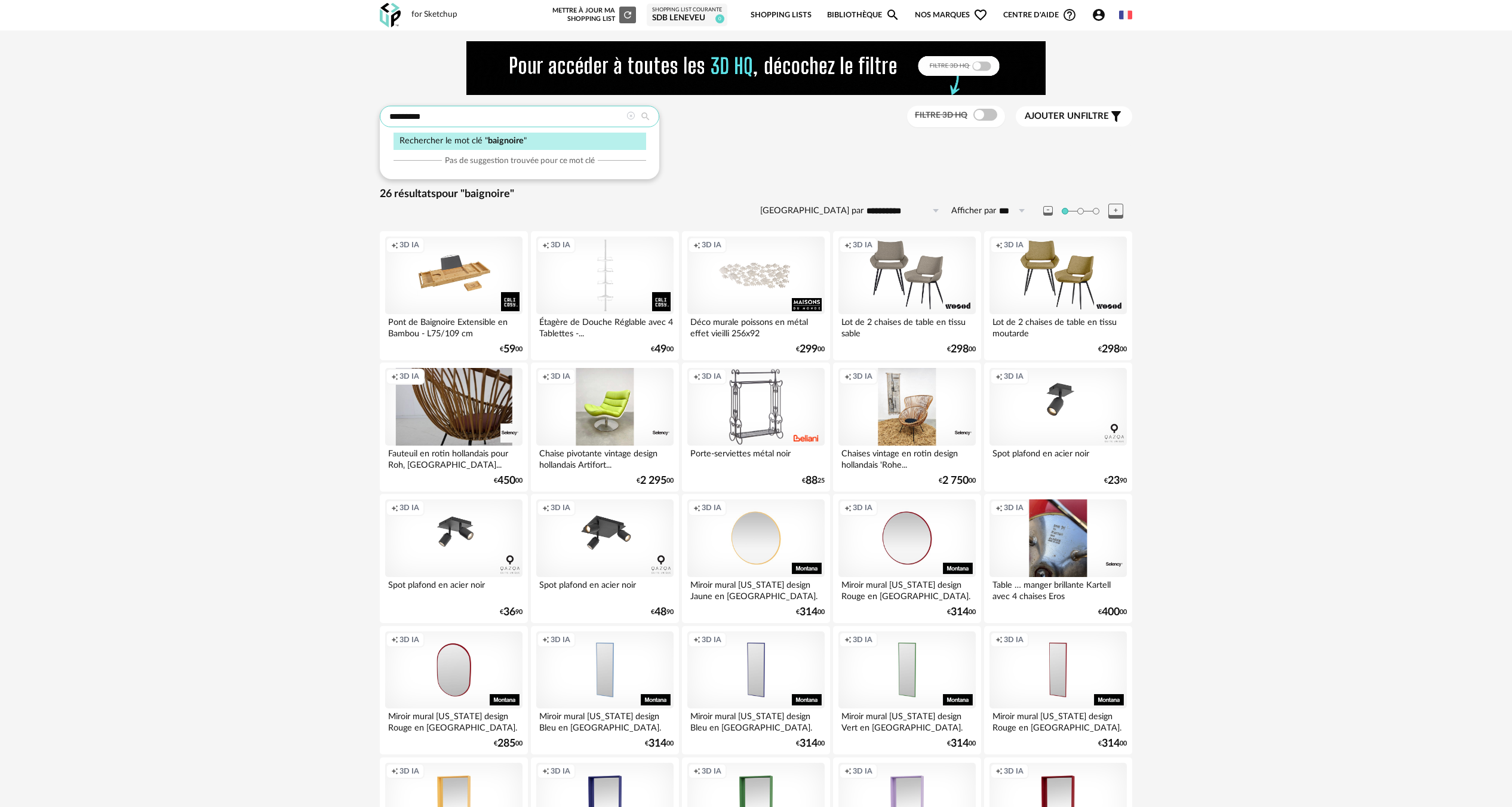
drag, startPoint x: 560, startPoint y: 122, endPoint x: 230, endPoint y: 136, distance: 330.3
click at [230, 136] on div "**********" at bounding box center [756, 591] width 1512 height 1121
click at [1242, 517] on div "**********" at bounding box center [756, 591] width 1512 height 1121
click at [630, 112] on icon at bounding box center [630, 116] width 8 height 8
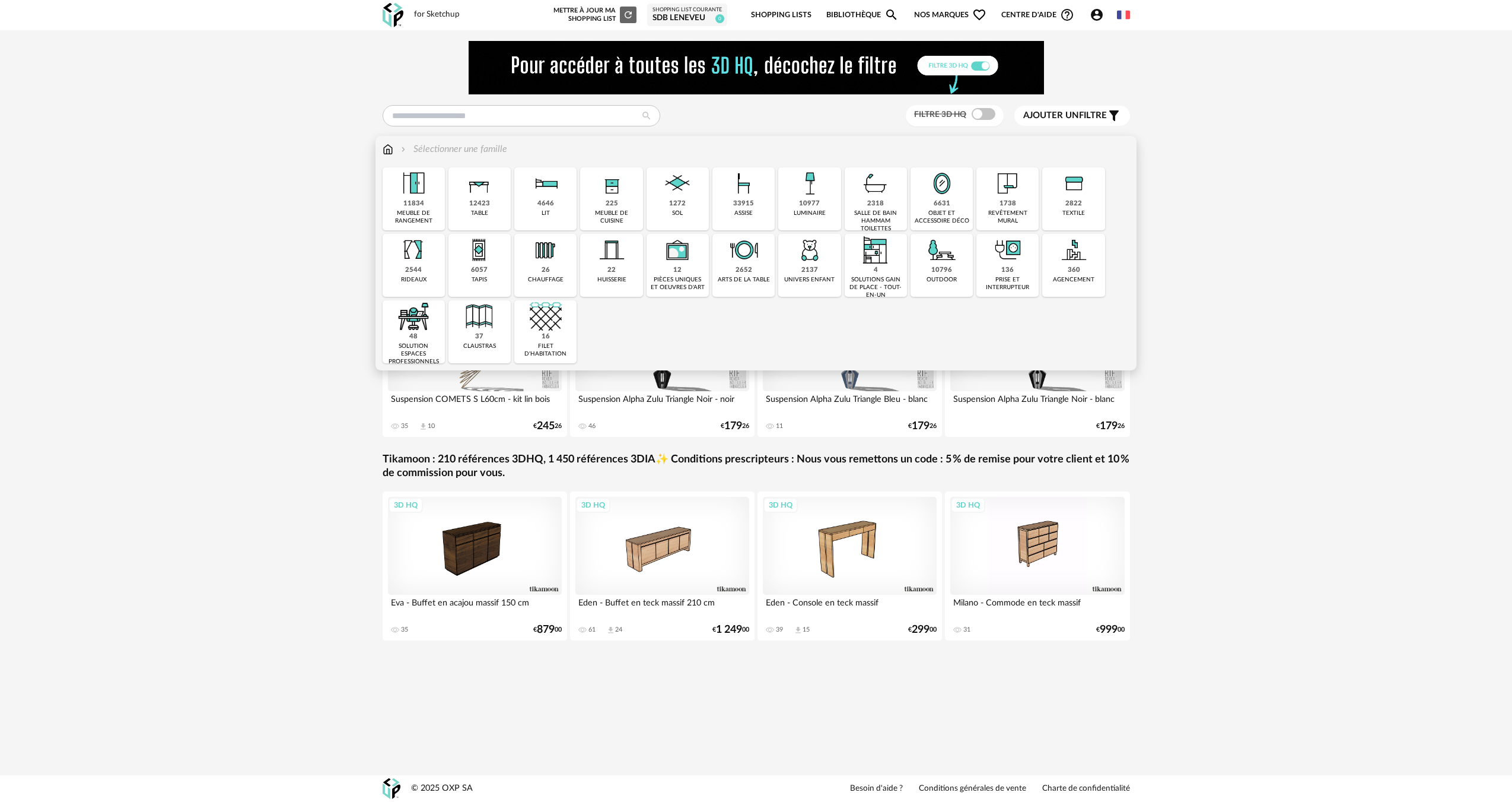
click at [960, 210] on div "objet et accessoire déco" at bounding box center [942, 217] width 55 height 16
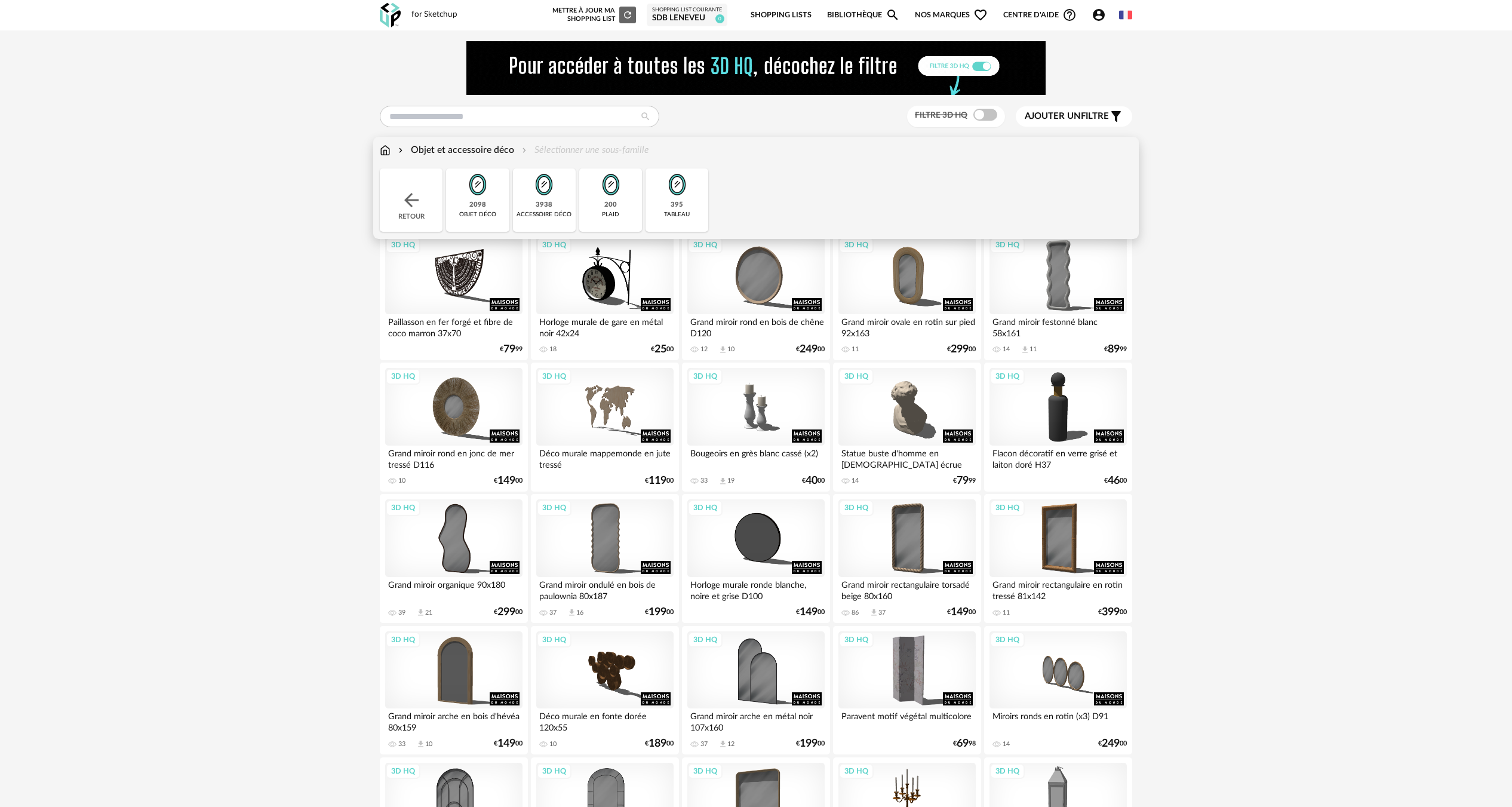
click at [556, 200] on img at bounding box center [544, 185] width 32 height 32
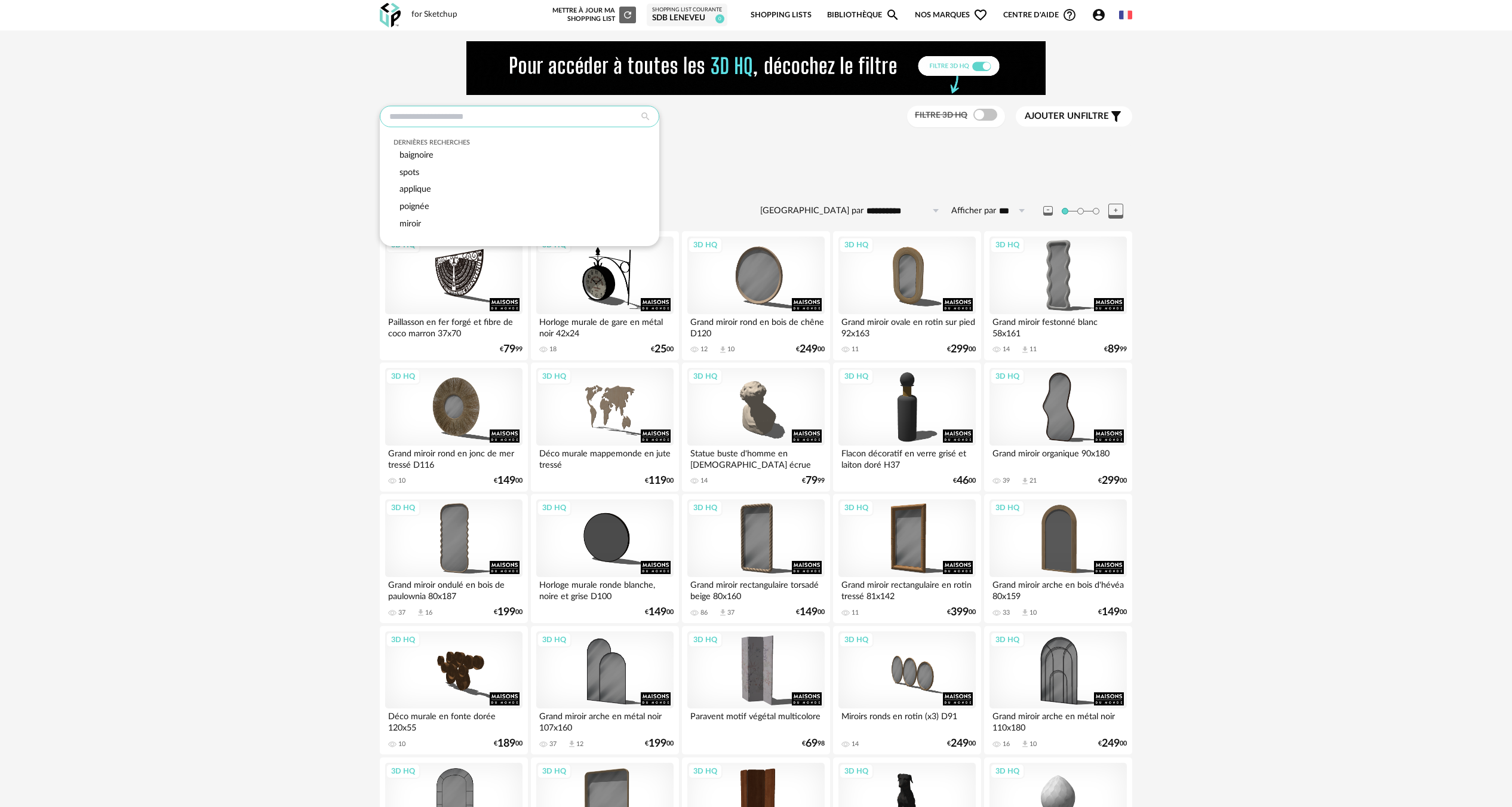
click at [497, 116] on input "text" at bounding box center [519, 116] width 279 height 22
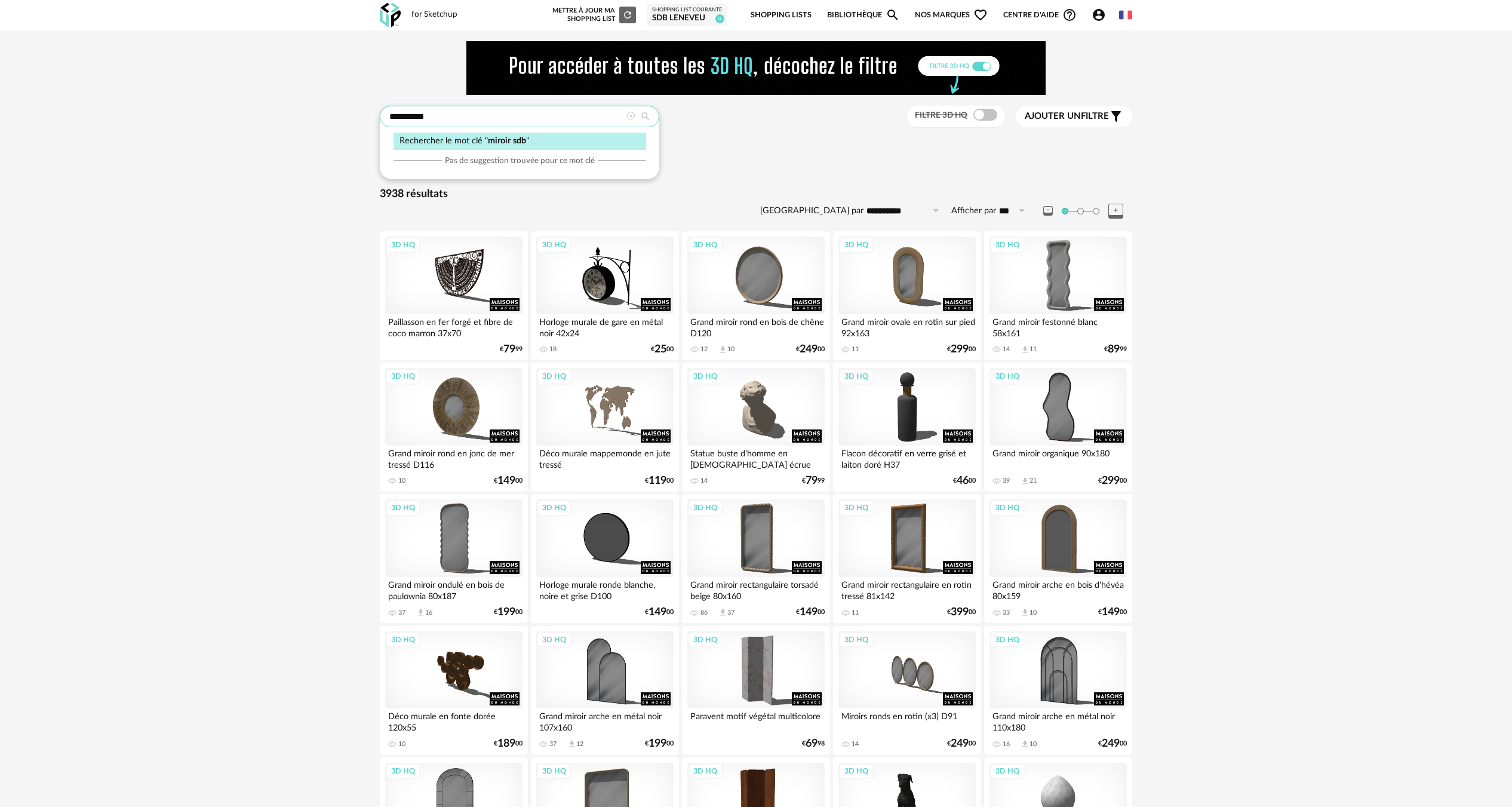
type input "**********"
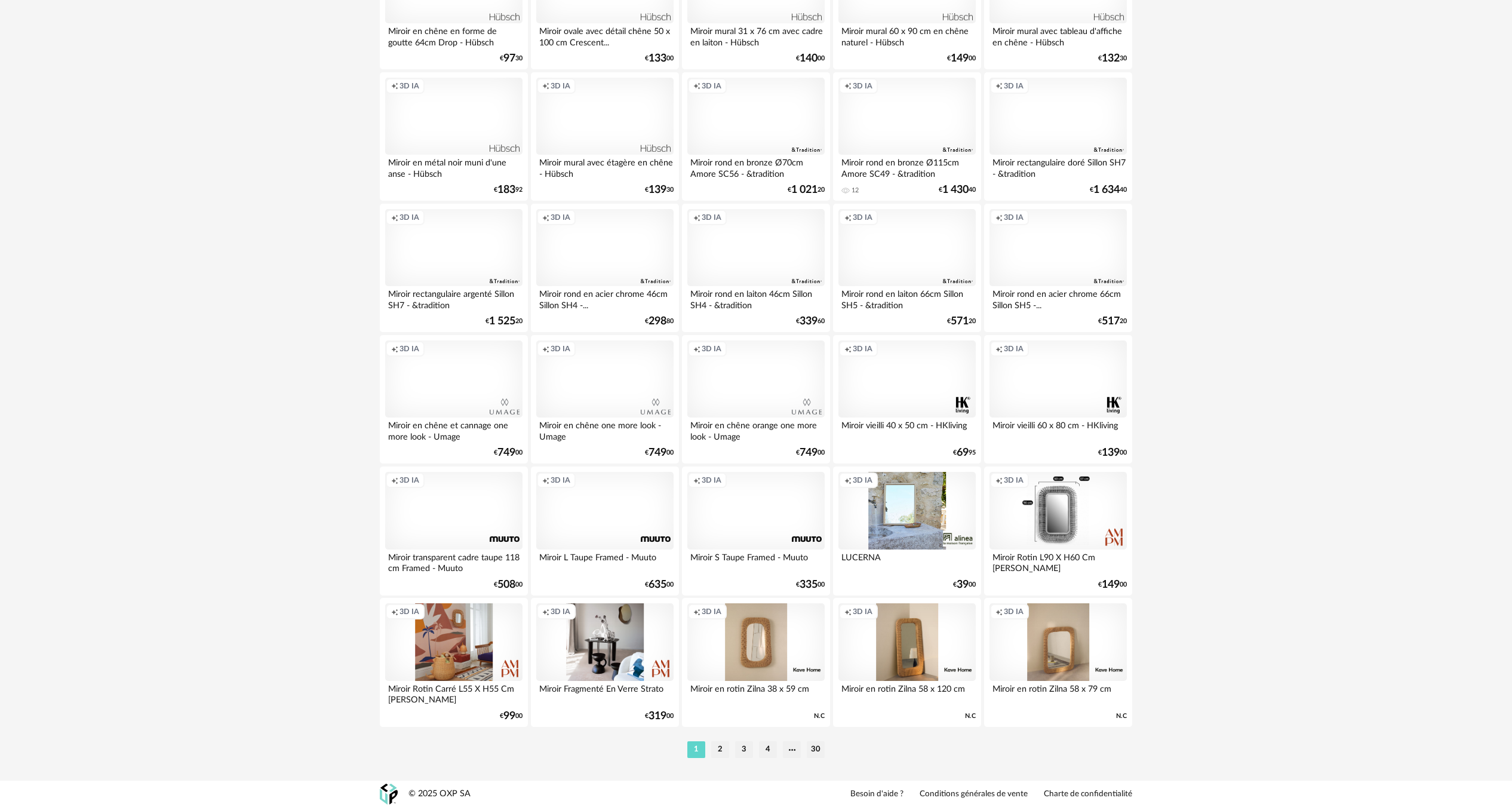
scroll to position [2132, 0]
click at [813, 749] on li "30" at bounding box center [816, 749] width 18 height 17
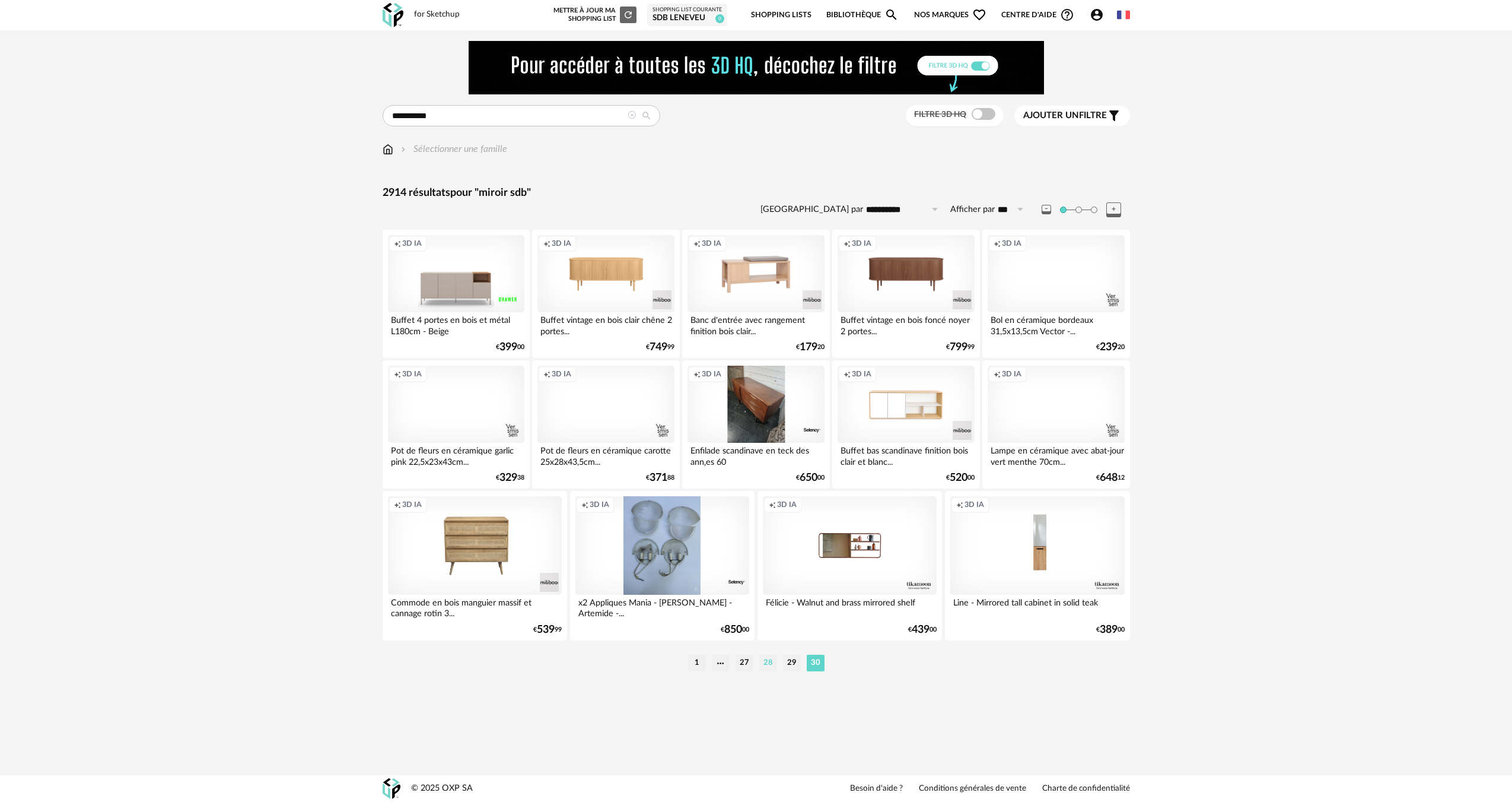
click at [760, 667] on li "28" at bounding box center [768, 663] width 18 height 17
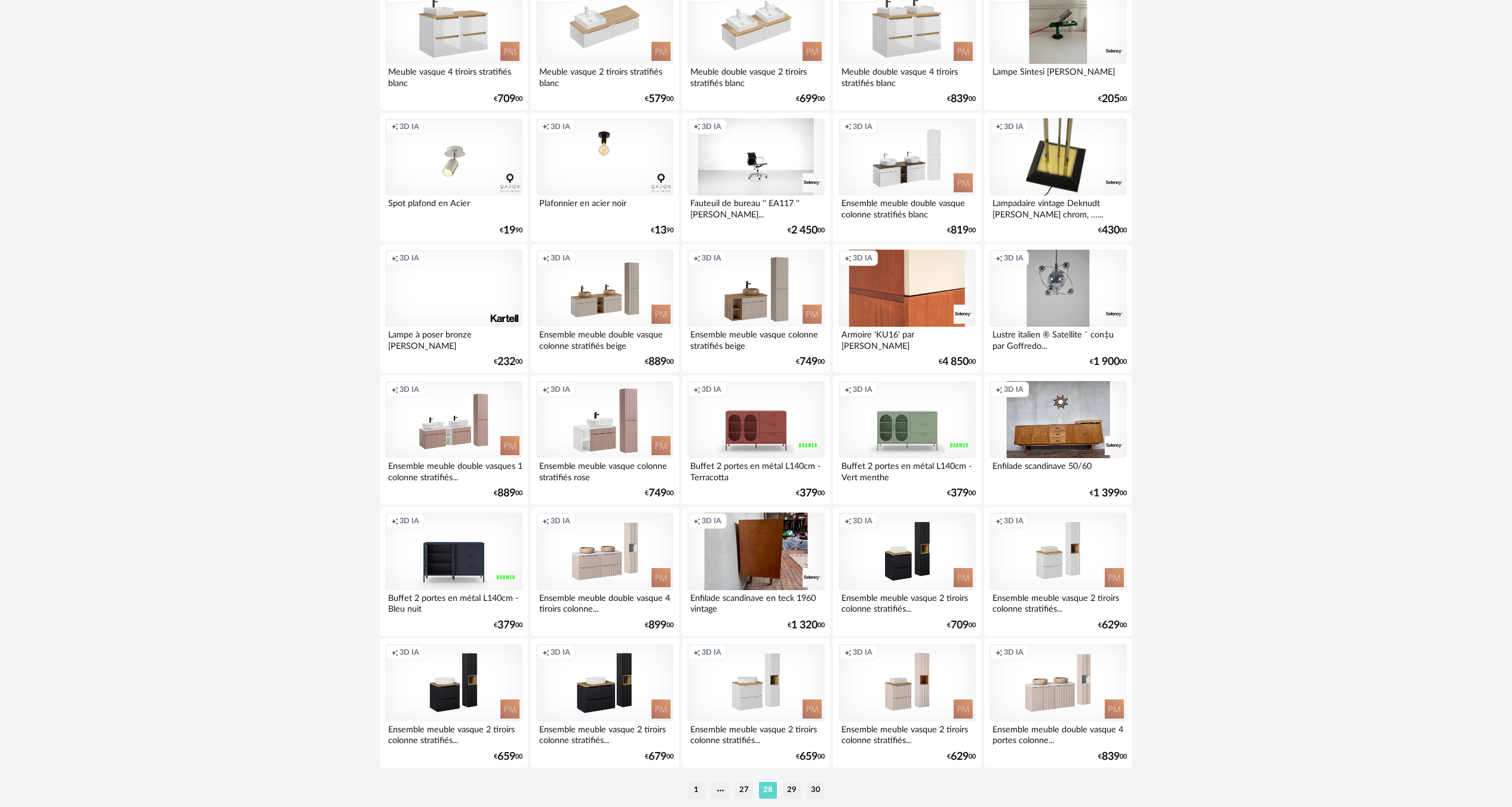
scroll to position [2132, 0]
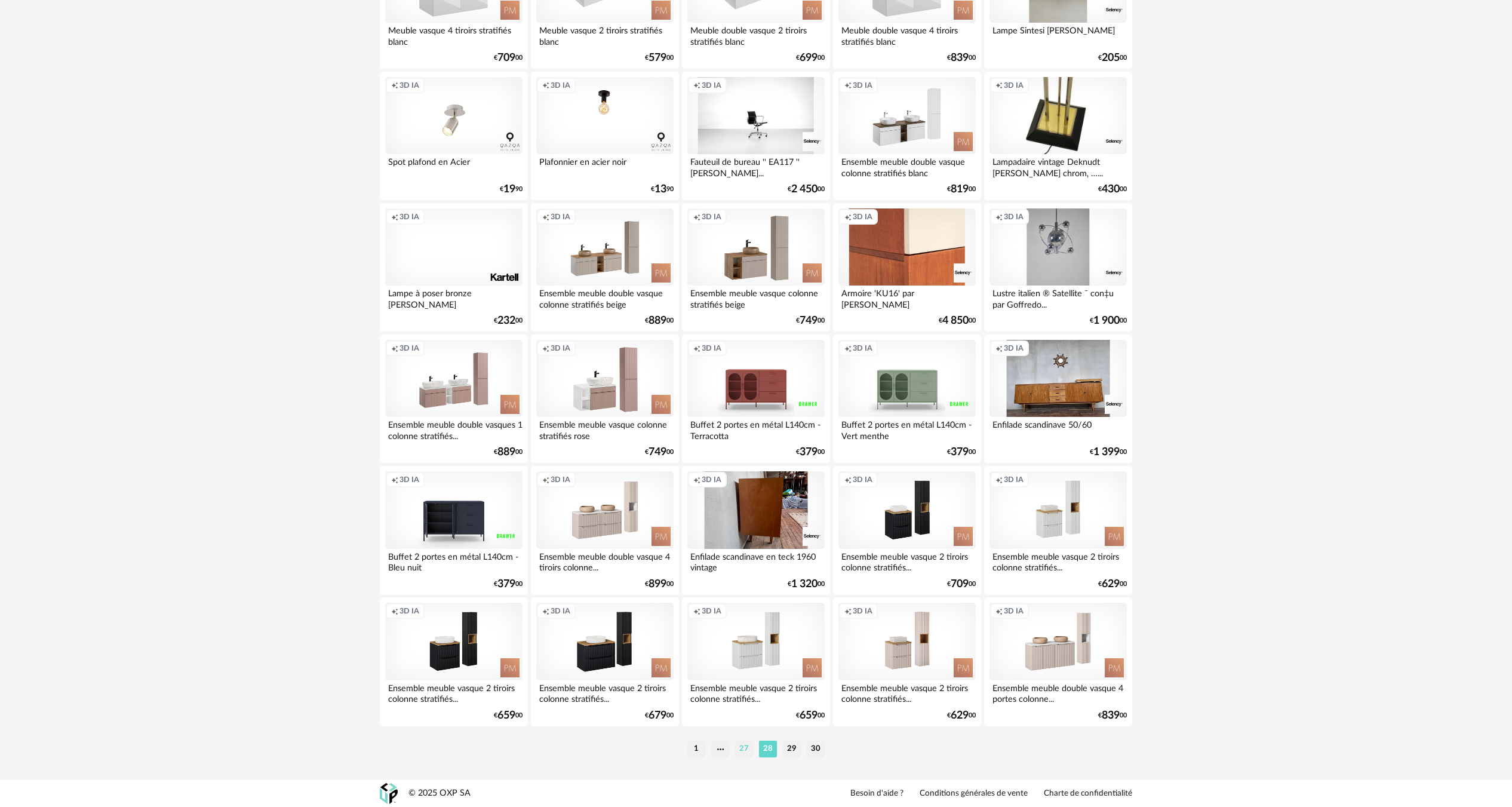
click at [742, 745] on li "27" at bounding box center [744, 749] width 18 height 17
